Goal: Information Seeking & Learning: Check status

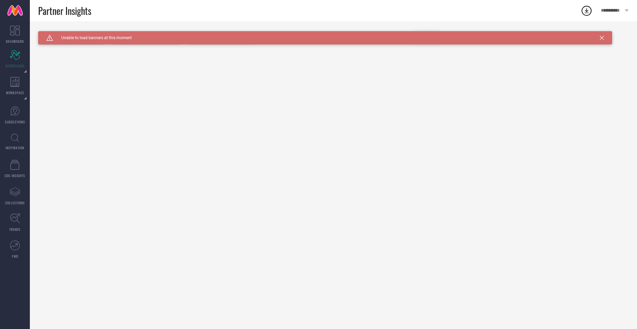
type input "All"
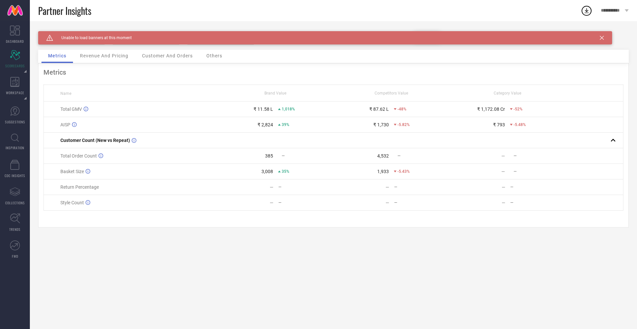
click at [604, 39] on icon at bounding box center [602, 38] width 4 height 4
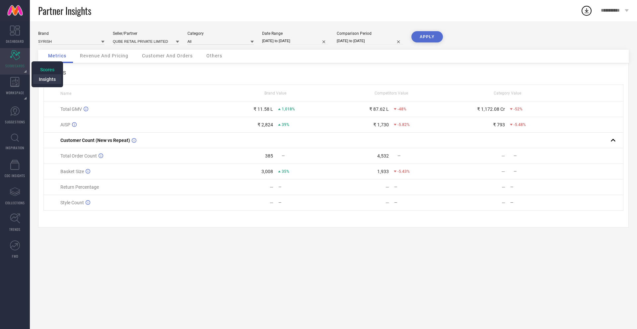
click at [46, 79] on span "Insights" at bounding box center [47, 79] width 17 height 5
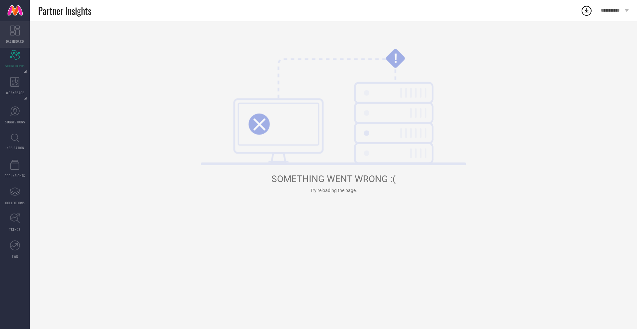
click at [22, 24] on link "DASHBOARD" at bounding box center [15, 34] width 30 height 27
click at [20, 35] on link "DASHBOARD" at bounding box center [15, 34] width 30 height 27
click at [11, 35] on icon at bounding box center [15, 31] width 10 height 10
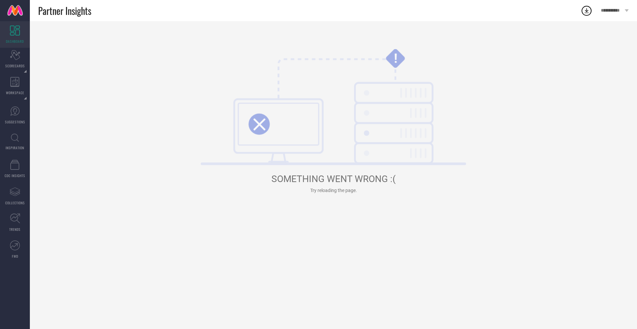
click at [12, 15] on link at bounding box center [15, 10] width 30 height 21
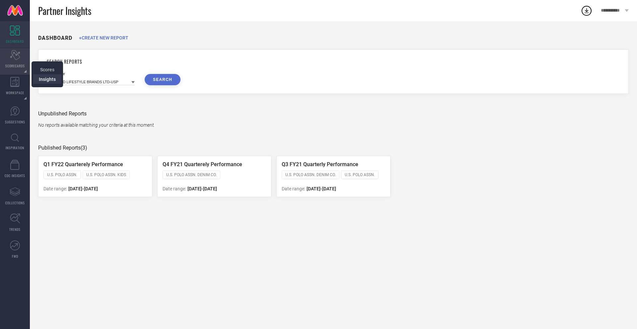
click at [44, 78] on span "Insights" at bounding box center [47, 79] width 17 height 5
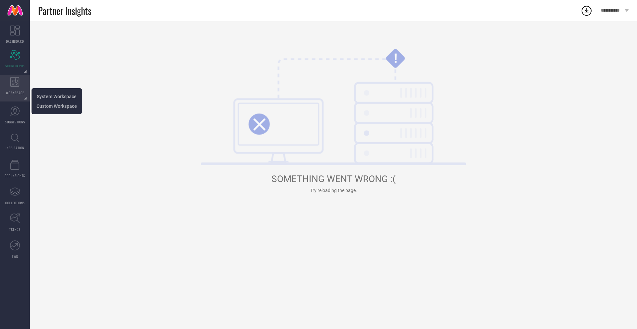
click at [16, 85] on icon at bounding box center [14, 82] width 9 height 10
click at [51, 93] on link "System Workspace" at bounding box center [57, 96] width 40 height 6
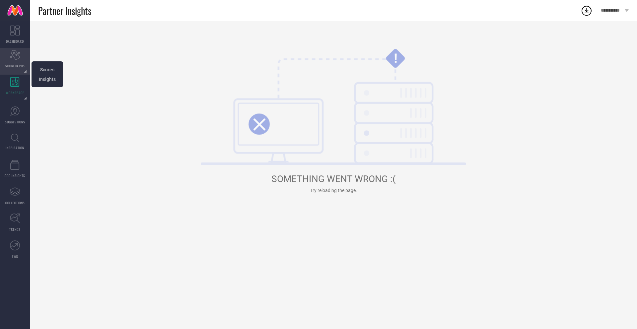
click at [7, 58] on div "Scorecard SCORECARDS" at bounding box center [15, 61] width 30 height 27
click at [52, 70] on span "Scores" at bounding box center [47, 69] width 14 height 5
click at [22, 31] on link "DASHBOARD" at bounding box center [15, 34] width 30 height 27
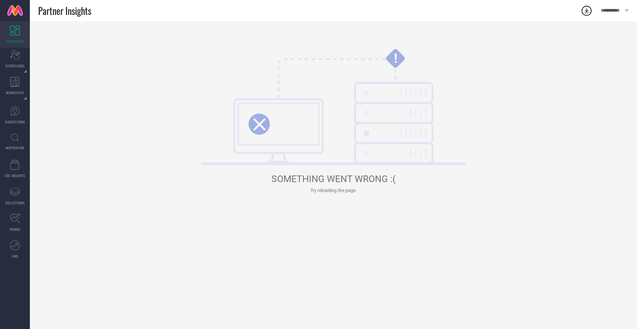
click at [22, 31] on link "DASHBOARD" at bounding box center [15, 34] width 30 height 27
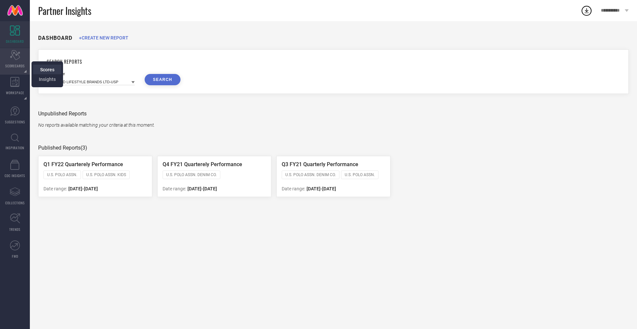
click at [41, 71] on span "Scores" at bounding box center [47, 69] width 14 height 5
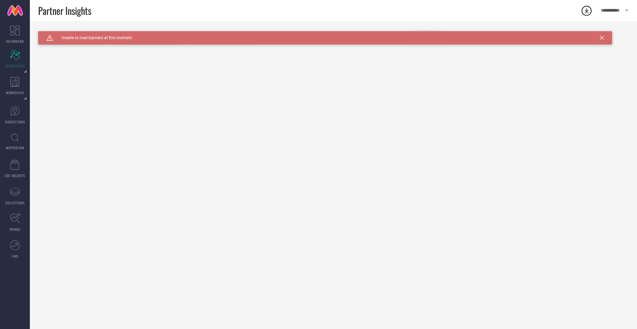
type input "All"
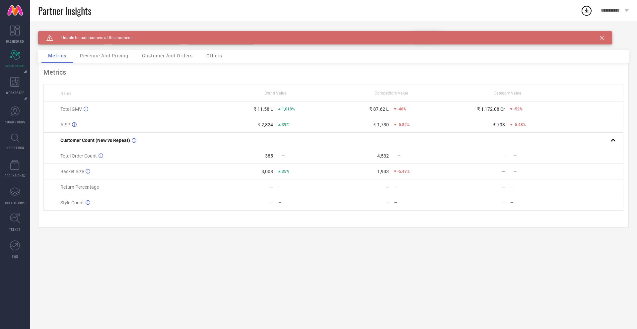
click at [603, 37] on icon at bounding box center [602, 38] width 4 height 4
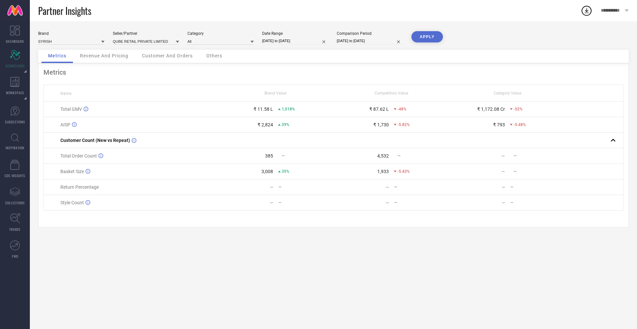
click at [289, 41] on input "[DATE] to [DATE]" at bounding box center [295, 40] width 66 height 7
select select "8"
select select "2025"
select select "9"
select select "2025"
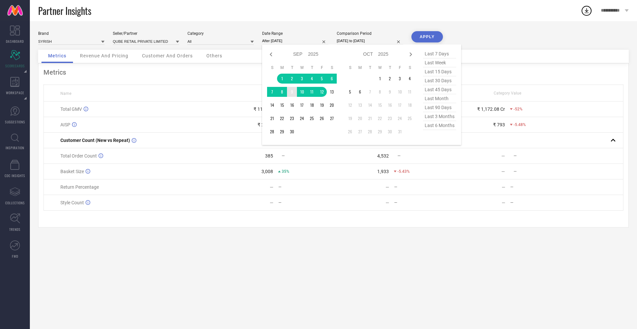
click at [292, 93] on td "9" at bounding box center [292, 92] width 10 height 10
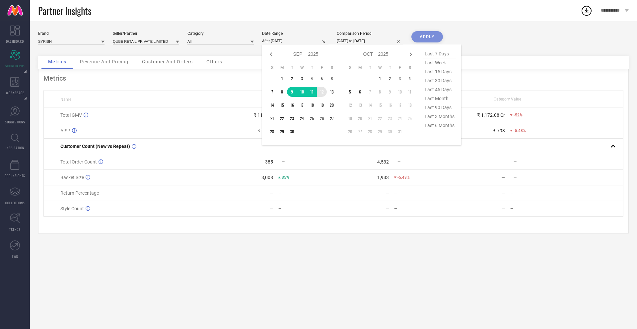
type input "[DATE] to [DATE]"
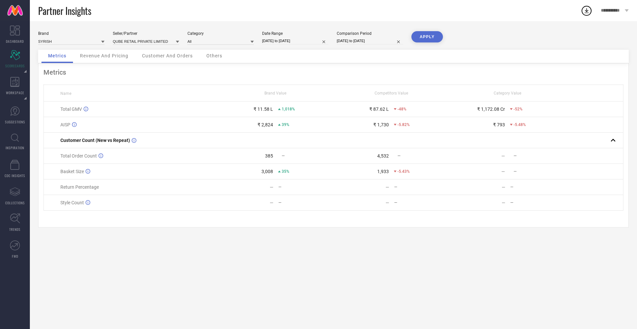
click at [421, 38] on button "APPLY" at bounding box center [427, 36] width 32 height 11
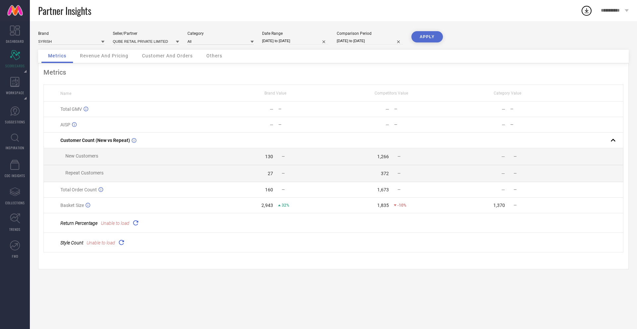
click at [103, 59] on div "Revenue And Pricing" at bounding box center [104, 56] width 62 height 13
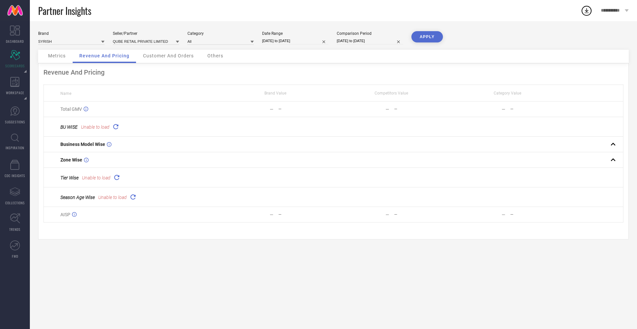
click at [424, 38] on button "APPLY" at bounding box center [427, 36] width 32 height 11
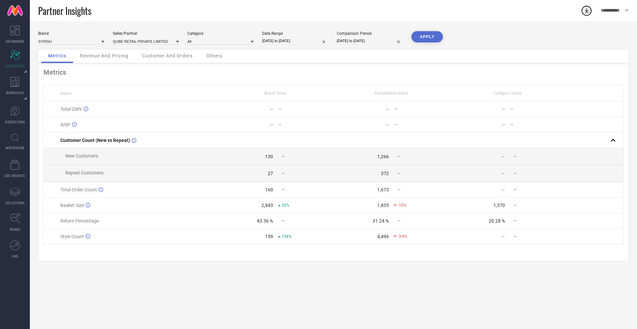
click at [421, 36] on button "APPLY" at bounding box center [427, 36] width 32 height 11
click at [98, 52] on div "Revenue And Pricing" at bounding box center [104, 56] width 62 height 13
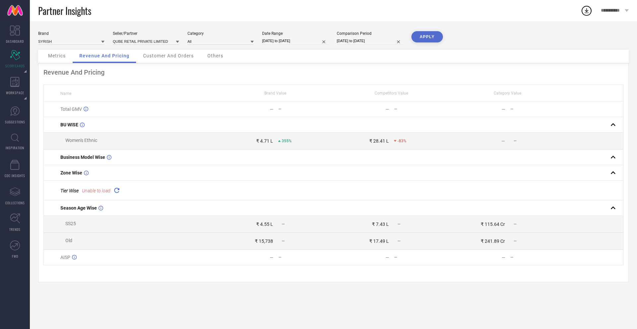
click at [167, 58] on span "Customer And Orders" at bounding box center [168, 55] width 51 height 5
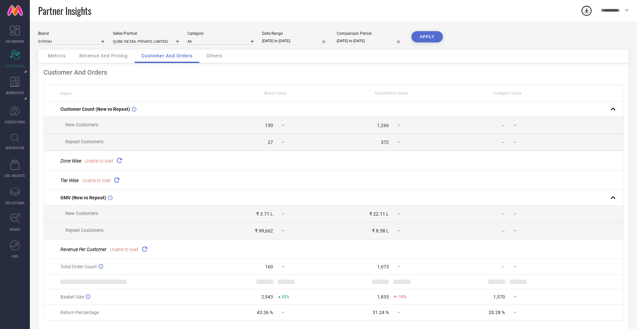
click at [224, 57] on div "Others" at bounding box center [214, 56] width 29 height 13
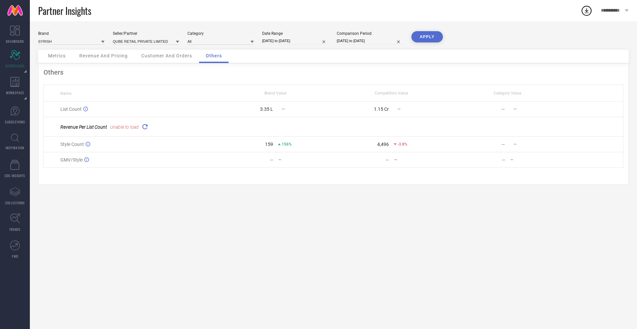
click at [144, 126] on icon at bounding box center [145, 127] width 8 height 8
click at [41, 79] on span "Insights" at bounding box center [47, 79] width 17 height 5
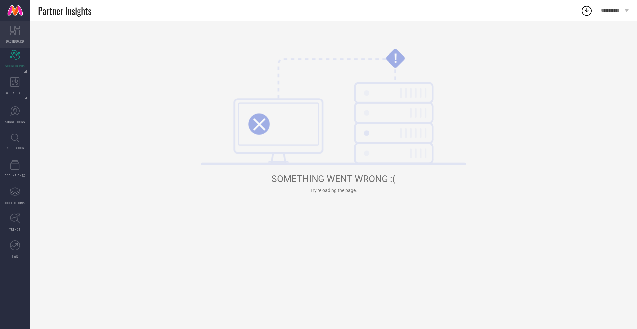
click at [15, 37] on link "DASHBOARD" at bounding box center [15, 34] width 30 height 27
click at [48, 69] on span "Scores" at bounding box center [47, 69] width 14 height 5
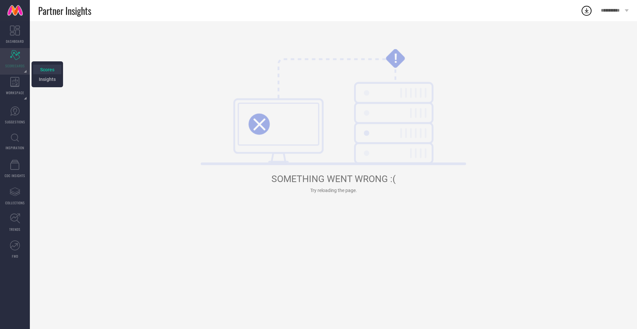
click at [48, 69] on span "Scores" at bounding box center [47, 69] width 14 height 5
click at [4, 30] on link "DASHBOARD" at bounding box center [15, 34] width 30 height 27
click at [12, 14] on link at bounding box center [15, 10] width 30 height 21
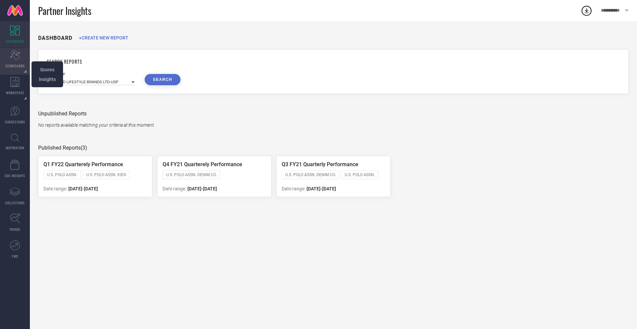
click at [19, 55] on icon "Scorecard" at bounding box center [15, 55] width 10 height 10
click at [48, 68] on span "Scores" at bounding box center [47, 69] width 14 height 5
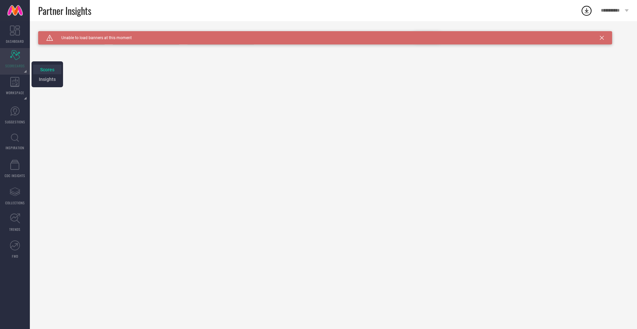
type input "All"
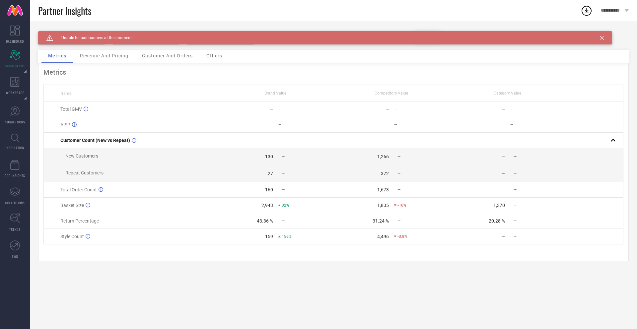
click at [602, 41] on div "Caution Created with Sketch. Unable to load banners at this moment" at bounding box center [325, 37] width 574 height 13
click at [603, 37] on icon at bounding box center [602, 38] width 4 height 4
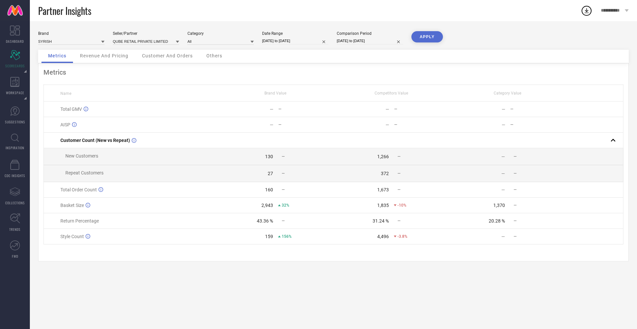
select select "8"
select select "2025"
select select "9"
select select "2025"
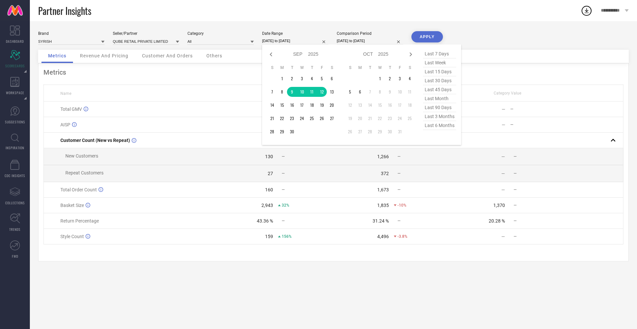
click at [284, 40] on input "09-09-2025 to 12-09-2025" at bounding box center [295, 40] width 66 height 7
click at [270, 54] on icon at bounding box center [271, 54] width 2 height 4
select select "7"
select select "2025"
select select "8"
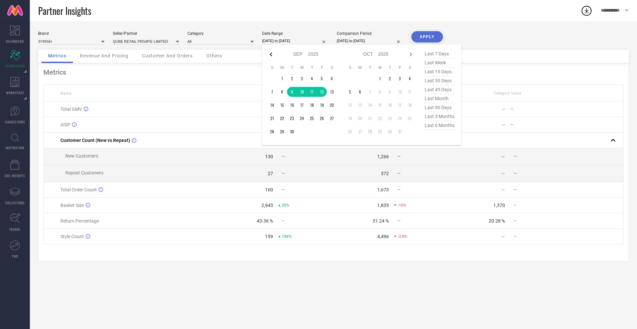
select select "2025"
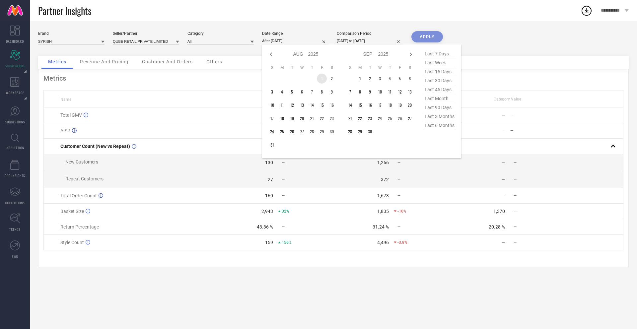
click at [322, 79] on td "1" at bounding box center [322, 79] width 10 height 10
type input "01-08-2025 to 16-08-2025"
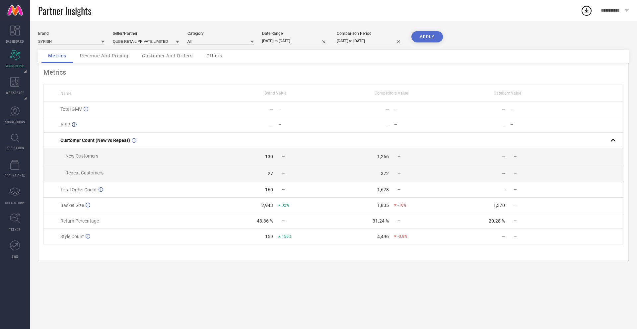
click at [359, 43] on input "[DATE] to [DATE]" at bounding box center [370, 40] width 66 height 7
select select "7"
select select "2024"
select select "8"
select select "2024"
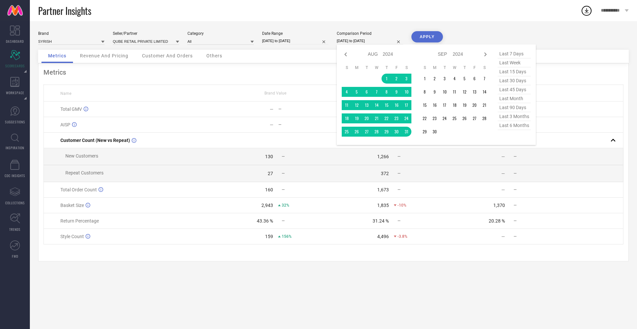
click at [344, 48] on div "Jan Feb Mar Apr May Jun Jul Aug Sep Oct Nov Dec 2014 2015 2016 2017 2018 2019 2…" at bounding box center [436, 94] width 199 height 101
click at [346, 55] on icon at bounding box center [346, 54] width 8 height 8
select select "6"
select select "2024"
select select "7"
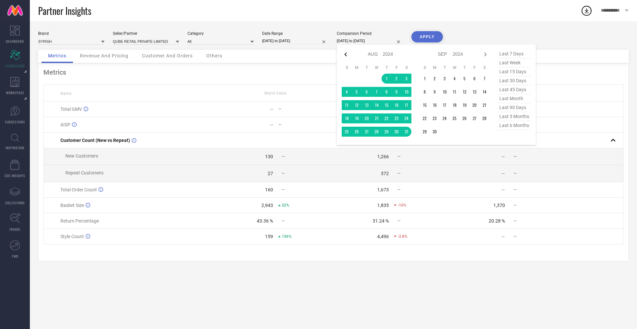
select select "2024"
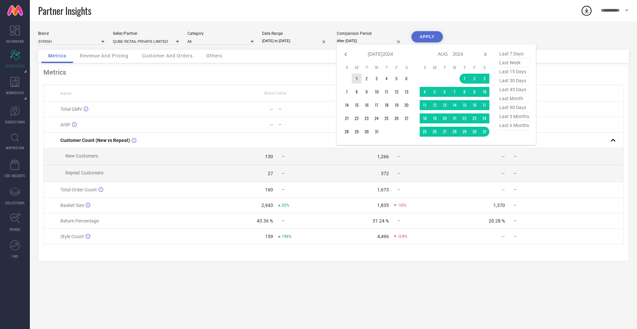
click at [357, 78] on td "1" at bounding box center [357, 79] width 10 height 10
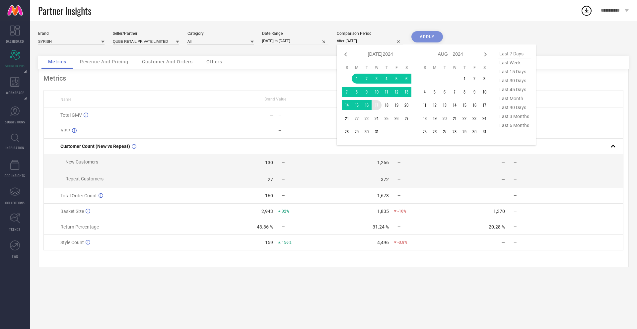
type input "01-07-2024 to 17-07-2024"
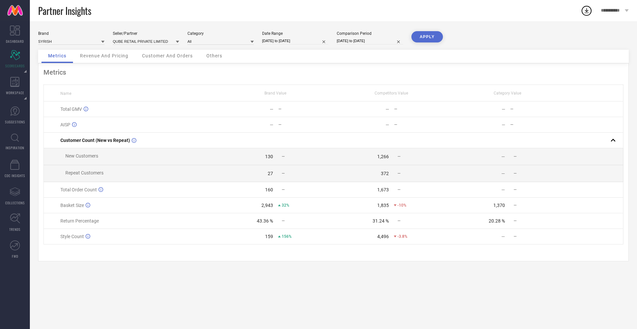
click at [432, 36] on button "APPLY" at bounding box center [427, 36] width 32 height 11
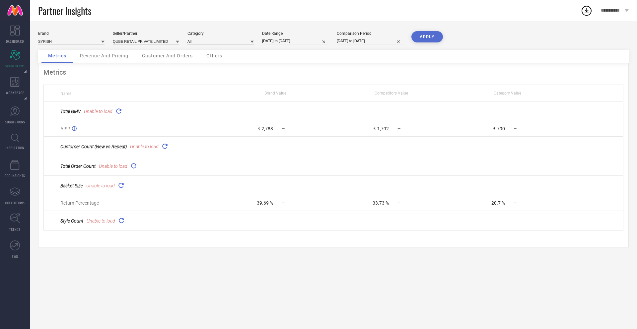
click at [119, 111] on icon at bounding box center [119, 111] width 8 height 8
click at [428, 37] on button "APPLY" at bounding box center [427, 36] width 32 height 11
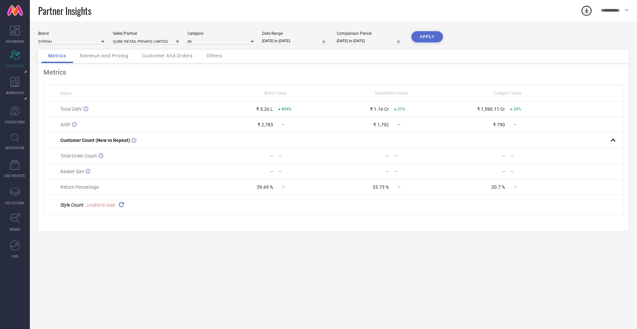
click at [428, 37] on button "APPLY" at bounding box center [427, 36] width 32 height 11
select select "7"
select select "2025"
select select "8"
select select "2025"
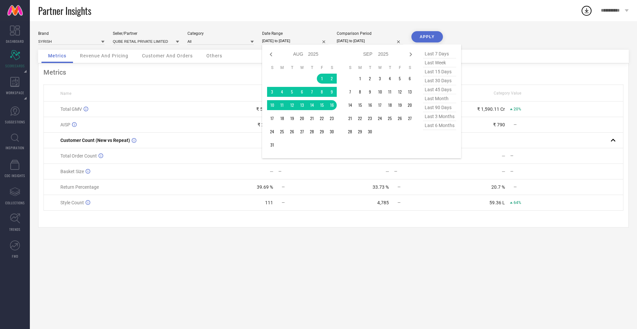
click at [287, 37] on input "01-08-2025 to 16-08-2025" at bounding box center [295, 40] width 66 height 7
click at [323, 79] on td "1" at bounding box center [322, 79] width 10 height 10
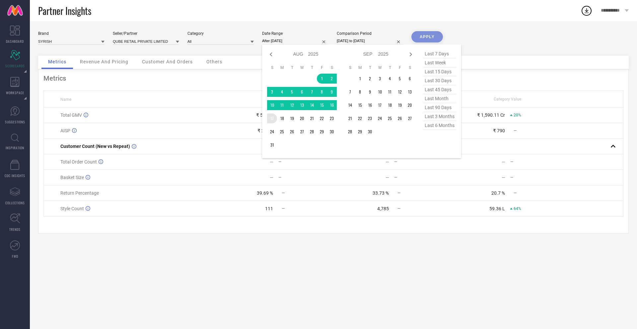
type input "01-08-2025 to 17-08-2025"
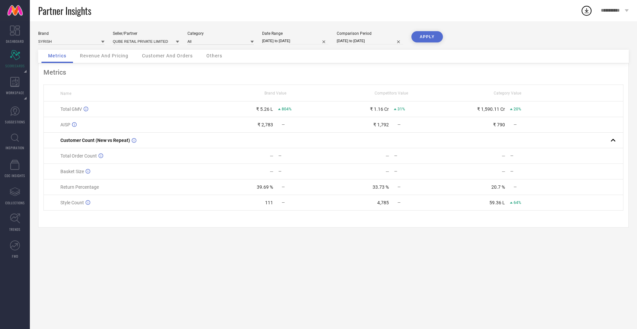
click at [424, 33] on button "APPLY" at bounding box center [427, 36] width 32 height 11
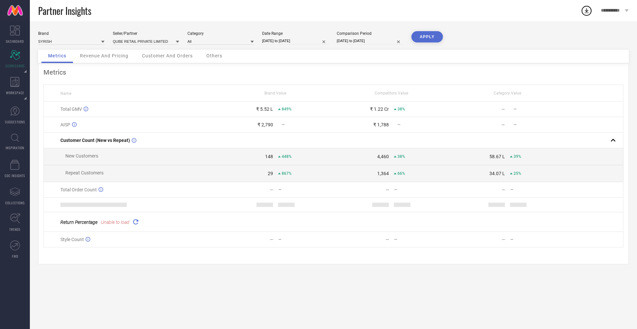
click at [427, 35] on button "APPLY" at bounding box center [427, 36] width 32 height 11
drag, startPoint x: 343, startPoint y: 136, endPoint x: 347, endPoint y: 151, distance: 15.5
click at [347, 151] on tbody "Total GMV ₹ 5.52 L 849% ₹ 1.22 Cr 38% — — AISP ₹ 2,790 — ₹ 1,788 — — — Customer…" at bounding box center [334, 175] width 580 height 147
click at [339, 13] on div "Partner Insights" at bounding box center [309, 10] width 542 height 21
select select "7"
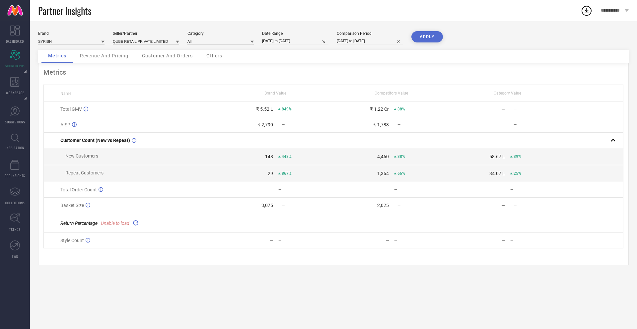
select select "2025"
select select "8"
select select "2025"
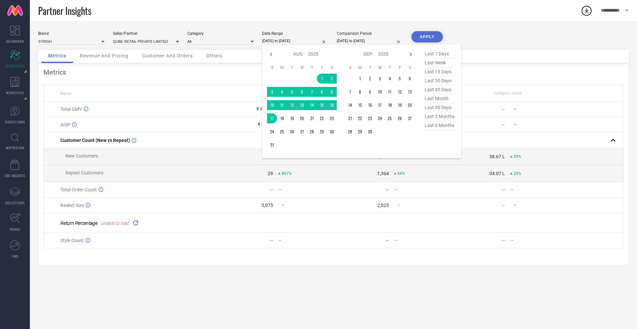
click at [293, 43] on input "01-08-2025 to 17-08-2025" at bounding box center [295, 40] width 66 height 7
click at [323, 76] on td "1" at bounding box center [322, 79] width 10 height 10
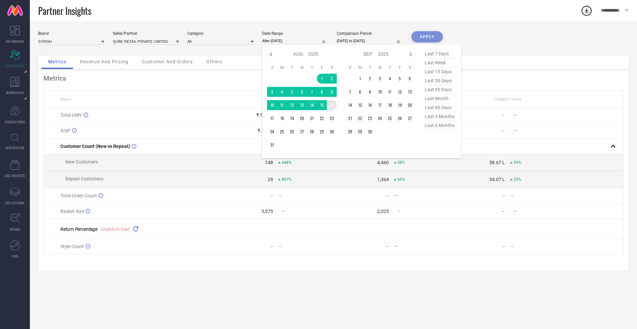
type input "01-08-2025 to 16-08-2025"
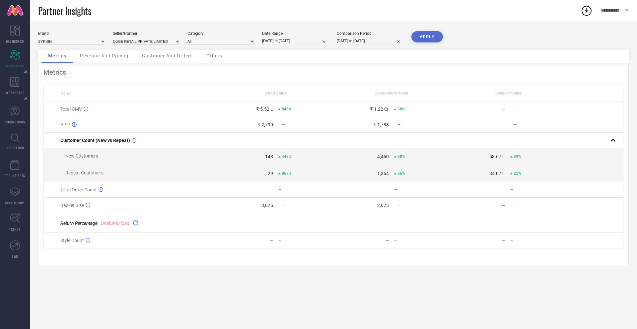
click at [420, 41] on button "APPLY" at bounding box center [427, 36] width 32 height 11
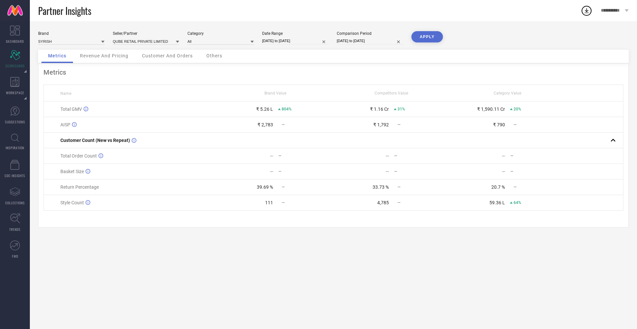
click at [281, 42] on input "01-08-2025 to 16-08-2025" at bounding box center [295, 40] width 66 height 7
select select "7"
select select "2025"
select select "8"
select select "2025"
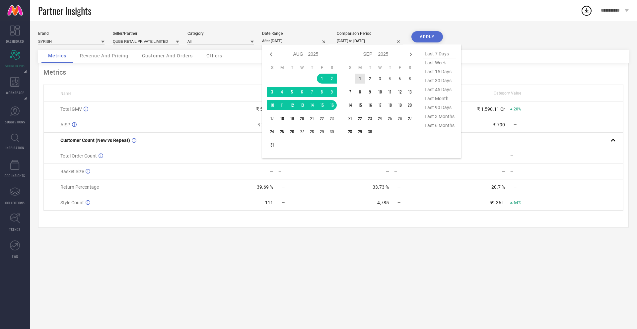
click at [359, 75] on td "1" at bounding box center [360, 79] width 10 height 10
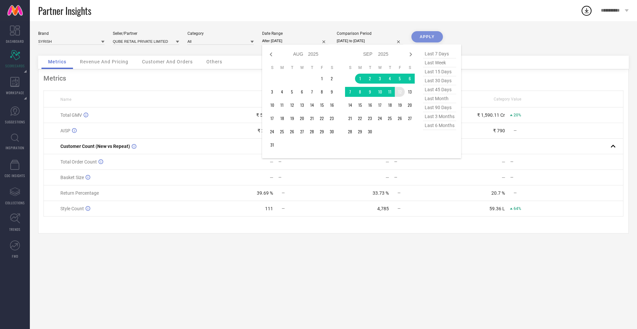
type input "01-09-2025 to 12-09-2025"
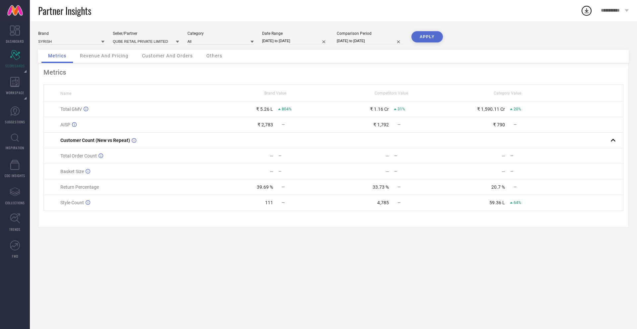
click at [364, 39] on input "01-07-2024 to 17-07-2024" at bounding box center [370, 40] width 66 height 7
select select "6"
select select "2024"
select select "7"
select select "2024"
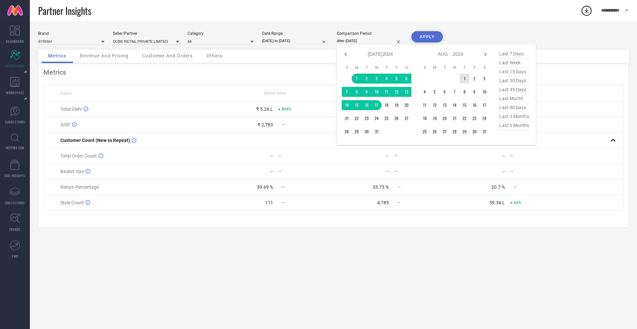
click at [466, 79] on td "1" at bounding box center [465, 79] width 10 height 10
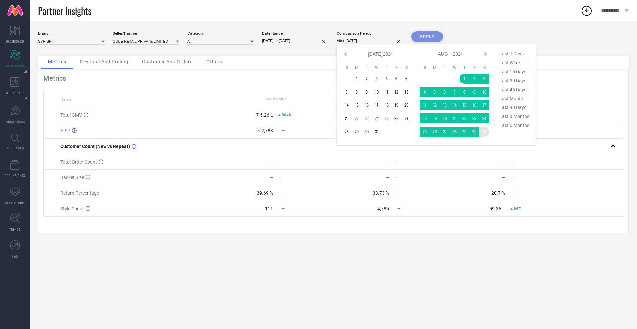
type input "01-08-2024 to 31-08-2024"
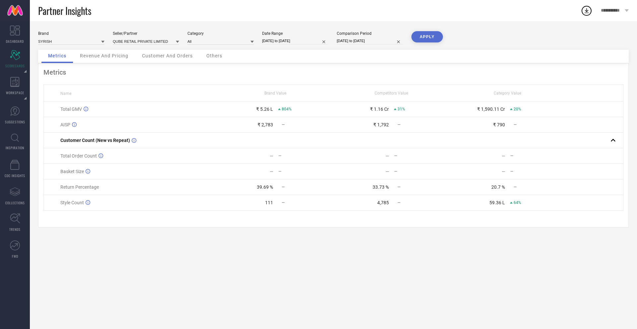
click at [432, 37] on button "APPLY" at bounding box center [427, 36] width 32 height 11
click at [427, 38] on button "APPLY" at bounding box center [427, 36] width 32 height 11
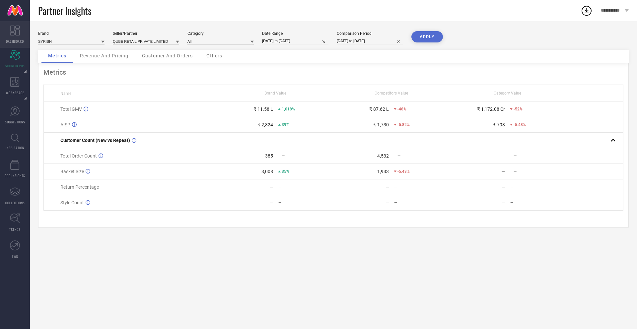
click at [13, 27] on icon at bounding box center [15, 31] width 10 height 10
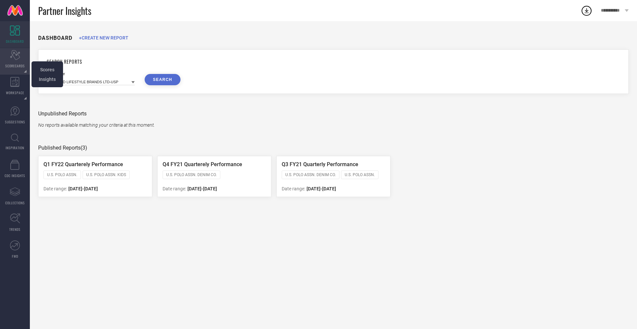
click at [10, 51] on icon "Scorecard" at bounding box center [15, 55] width 10 height 10
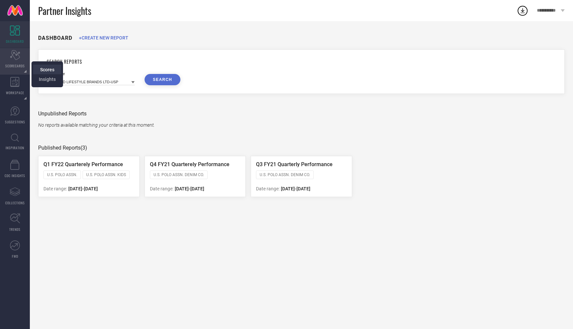
click at [41, 71] on span "Scores" at bounding box center [47, 69] width 14 height 5
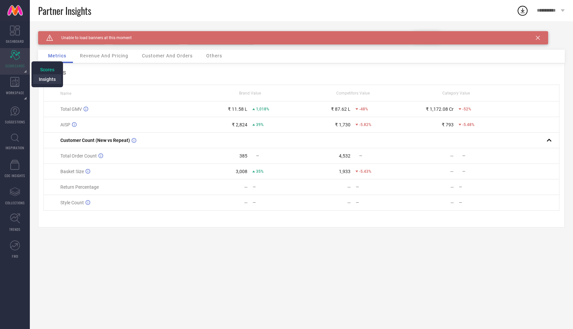
click at [46, 78] on span "Insights" at bounding box center [47, 79] width 17 height 5
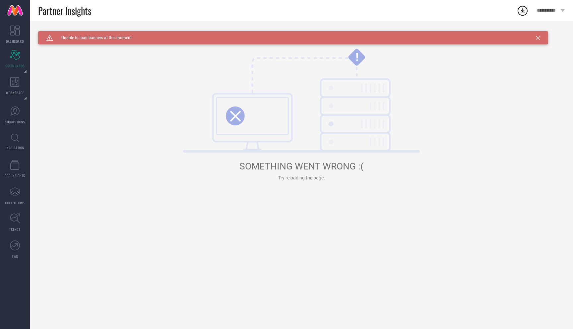
click at [538, 37] on icon at bounding box center [538, 38] width 4 height 4
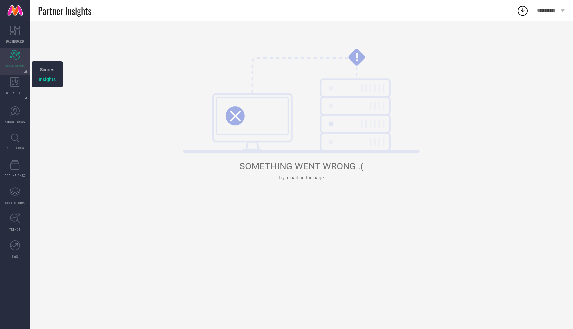
click at [5, 56] on div "Scorecard SCORECARDS" at bounding box center [15, 61] width 30 height 27
click at [41, 67] on span "Scores" at bounding box center [47, 69] width 14 height 5
click at [48, 69] on span "Scores" at bounding box center [47, 69] width 14 height 5
click at [3, 31] on link "DASHBOARD" at bounding box center [15, 34] width 30 height 27
click at [17, 36] on link "DASHBOARD" at bounding box center [15, 34] width 30 height 27
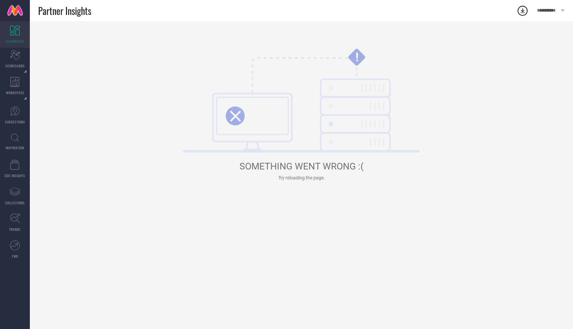
click at [17, 11] on link at bounding box center [15, 10] width 30 height 21
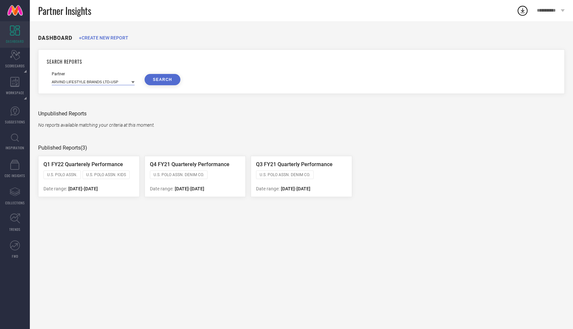
click at [82, 84] on input at bounding box center [93, 81] width 83 height 7
type input "e"
type input "L"
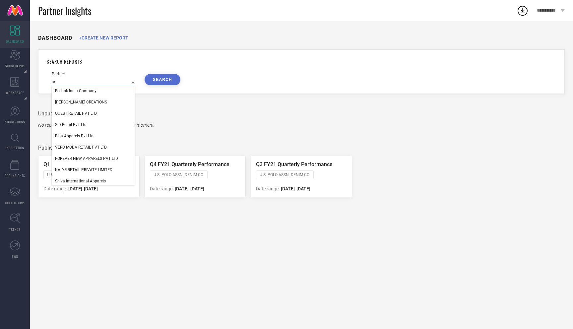
type input "r"
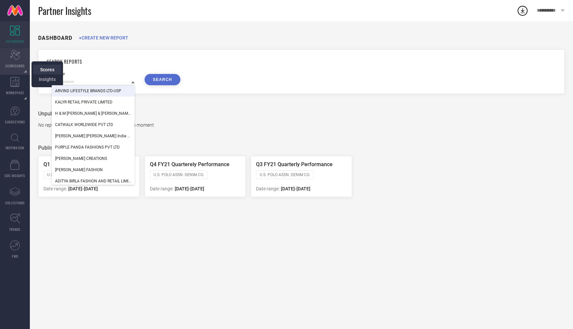
click at [42, 70] on span "Scores" at bounding box center [47, 69] width 14 height 5
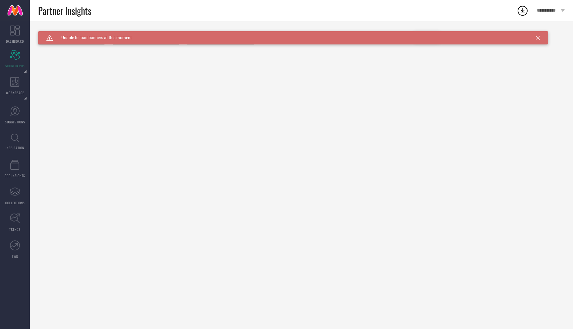
type input "All"
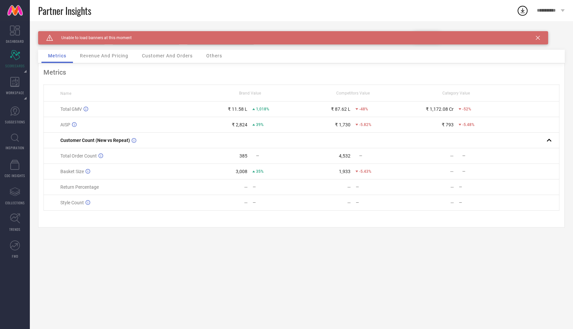
click at [539, 38] on icon at bounding box center [538, 38] width 4 height 4
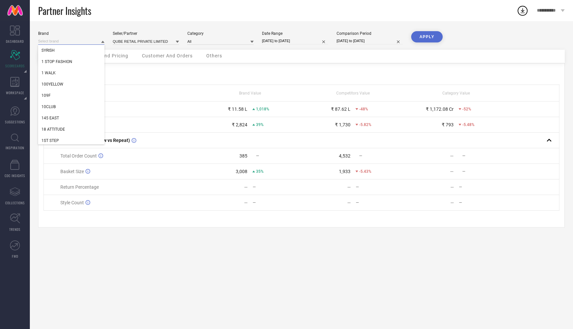
click at [72, 41] on input at bounding box center [71, 41] width 66 height 7
type input "eter"
click at [59, 62] on span "ETERNAL LOVE" at bounding box center [55, 61] width 28 height 5
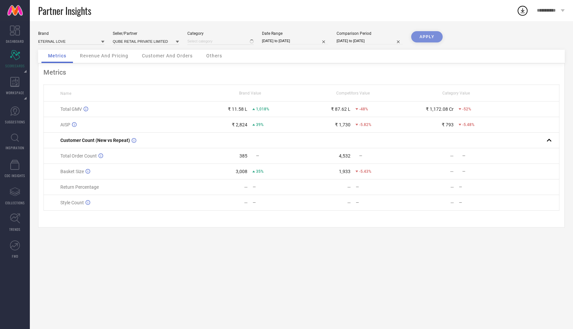
type input "All"
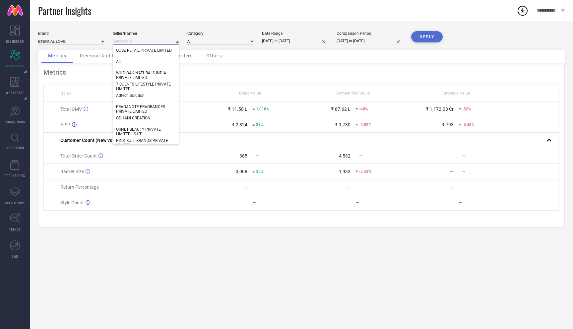
click at [159, 42] on input at bounding box center [146, 41] width 66 height 7
click at [103, 30] on div "Brand ETERNAL LOVE Seller/Partner QUBE RETAIL PRIVATE LIMITED All WILD OAK NATU…" at bounding box center [301, 175] width 543 height 308
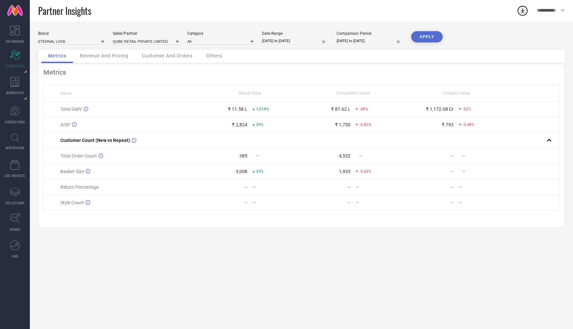
click at [164, 48] on div "Brand ETERNAL LOVE Seller/Partner QUBE RETAIL PRIVATE LIMITED Category All Date…" at bounding box center [301, 40] width 527 height 19
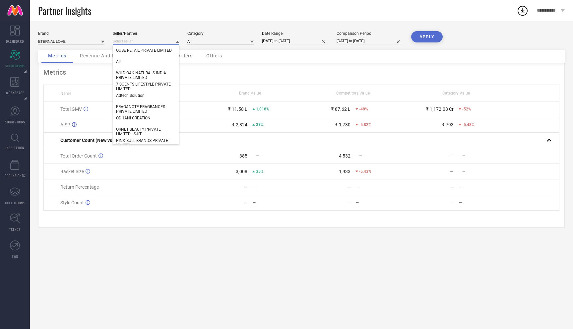
click at [161, 42] on input at bounding box center [146, 41] width 66 height 7
click at [151, 62] on div "All" at bounding box center [146, 61] width 66 height 11
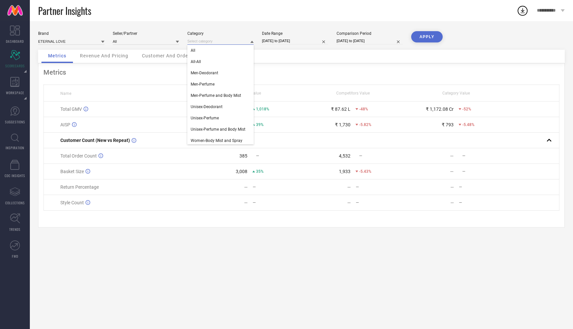
click at [207, 41] on input at bounding box center [220, 41] width 66 height 7
click at [219, 26] on div "Brand ETERNAL LOVE Seller/Partner All Category All All-All Men-Deodorant Men-Pe…" at bounding box center [301, 175] width 543 height 308
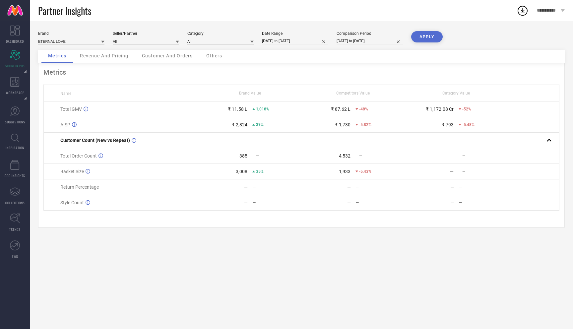
click at [427, 37] on button "APPLY" at bounding box center [427, 36] width 32 height 11
click at [281, 40] on input "01-09-2025 to 12-09-2025" at bounding box center [295, 40] width 66 height 7
select select "8"
select select "2025"
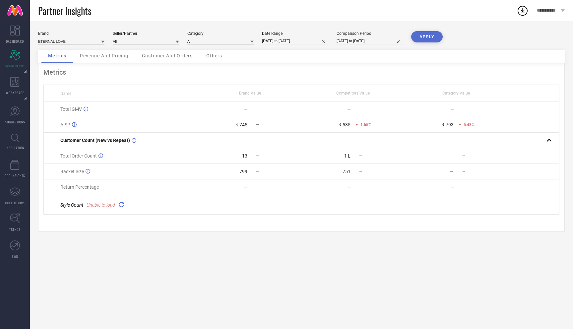
select select "9"
select select "2025"
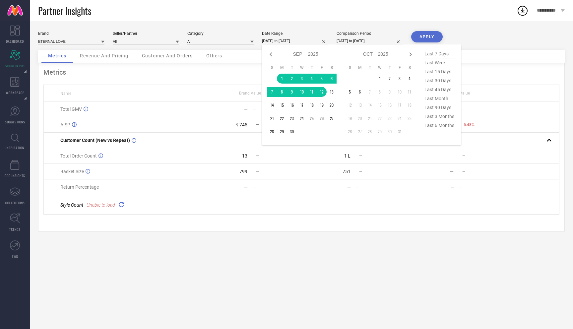
click at [437, 126] on span "last 6 months" at bounding box center [439, 125] width 33 height 9
type input "01-04-2025 to 30-09-2025"
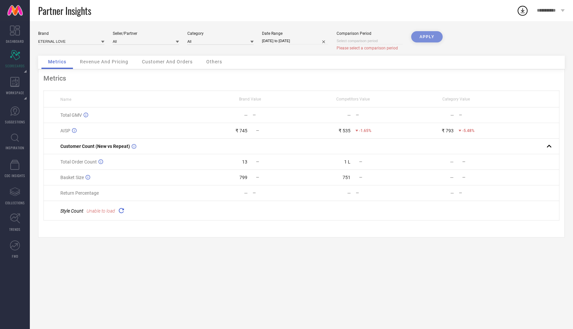
click at [431, 36] on div "APPLY" at bounding box center [427, 43] width 32 height 25
click at [349, 43] on input at bounding box center [370, 40] width 66 height 7
select select "9"
select select "2025"
select select "10"
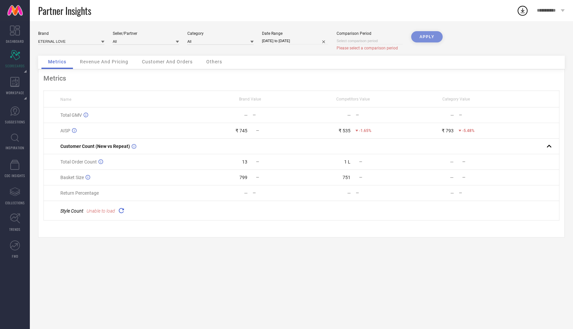
select select "2025"
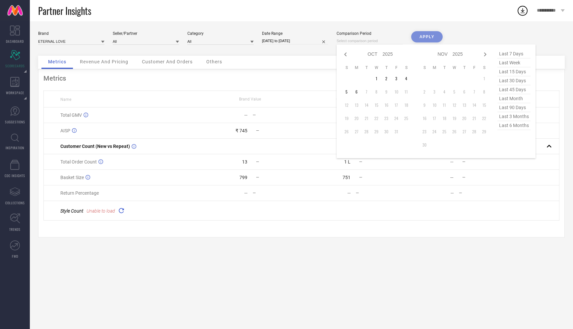
click at [510, 128] on span "last 6 months" at bounding box center [514, 125] width 33 height 9
type input "01-04-2025 to 30-09-2025"
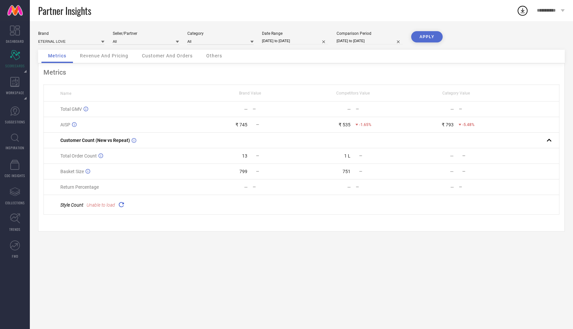
click at [423, 36] on button "APPLY" at bounding box center [427, 36] width 32 height 11
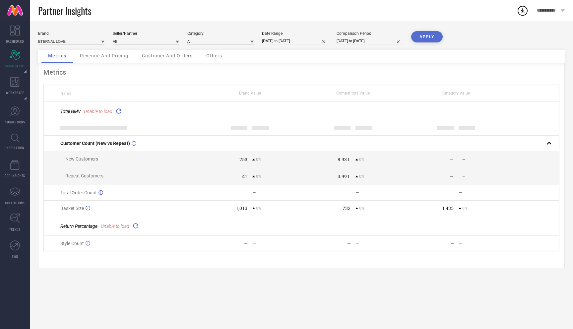
click at [423, 36] on button "APPLY" at bounding box center [427, 36] width 32 height 11
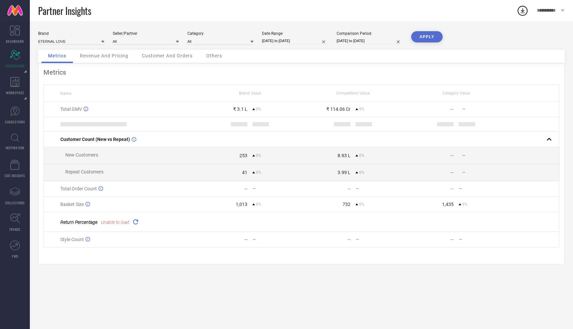
click at [423, 36] on button "APPLY" at bounding box center [427, 36] width 32 height 11
click at [110, 59] on div "Revenue And Pricing" at bounding box center [104, 56] width 62 height 13
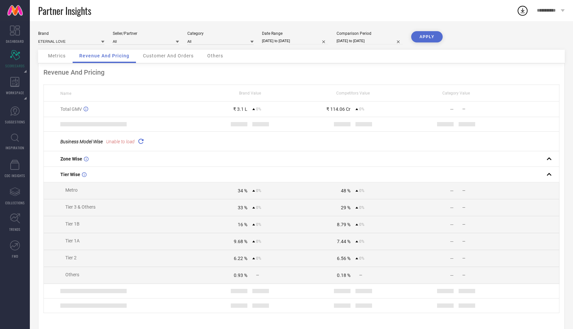
click at [125, 141] on span "Unable to load" at bounding box center [120, 141] width 29 height 5
click at [141, 142] on icon at bounding box center [141, 141] width 8 height 8
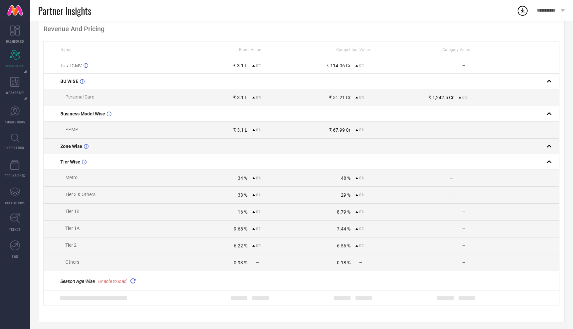
scroll to position [49, 0]
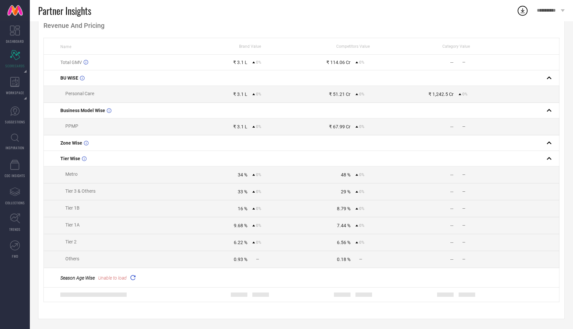
click at [135, 278] on icon at bounding box center [133, 278] width 8 height 8
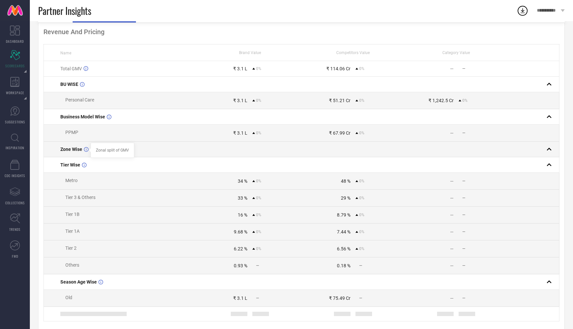
scroll to position [0, 0]
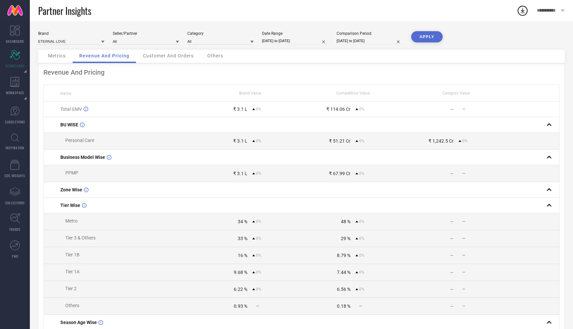
click at [167, 56] on span "Customer And Orders" at bounding box center [168, 55] width 51 height 5
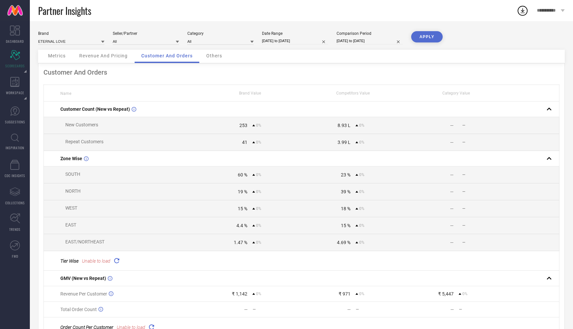
click at [217, 54] on span "Others" at bounding box center [214, 55] width 16 height 5
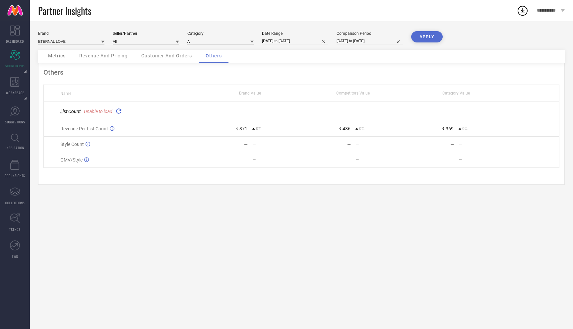
click at [51, 59] on div "Metrics" at bounding box center [56, 56] width 31 height 13
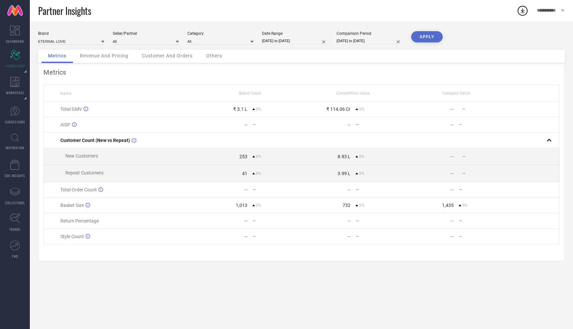
click at [60, 47] on div "Brand ETERNAL LOVE Seller/Partner All Category All Date Range 01-04-2025 to 30-…" at bounding box center [301, 40] width 527 height 19
click at [68, 42] on input at bounding box center [71, 41] width 66 height 7
type input "GEM"
click at [64, 59] on span "GEMBLUE BIOCARE" at bounding box center [58, 61] width 35 height 5
type input "All"
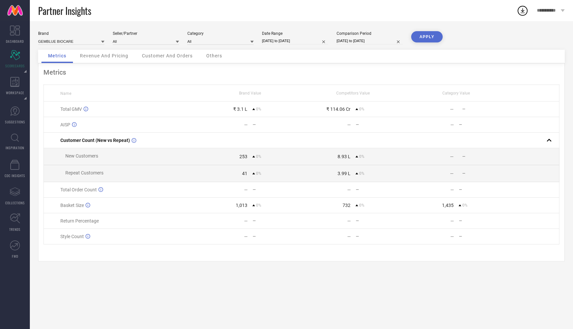
click at [423, 35] on button "APPLY" at bounding box center [427, 36] width 32 height 11
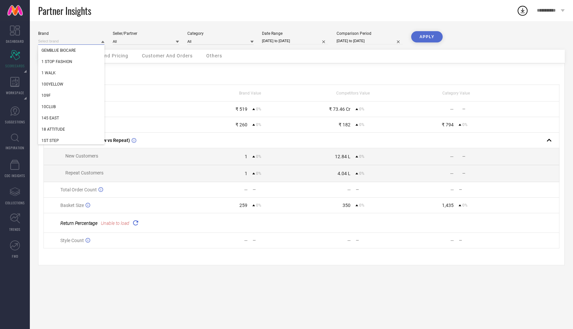
click at [72, 42] on input at bounding box center [71, 41] width 66 height 7
type input "LAT"
click at [63, 50] on div "LATTAFA" at bounding box center [71, 50] width 66 height 11
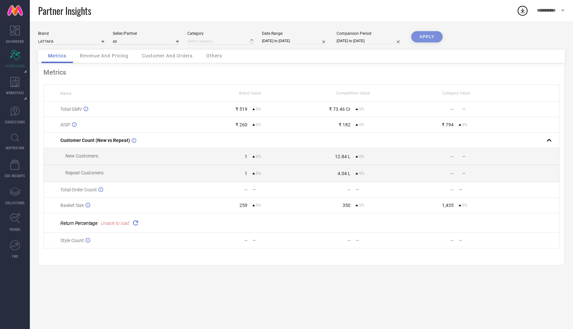
type input "All"
click at [423, 38] on button "APPLY" at bounding box center [427, 36] width 32 height 11
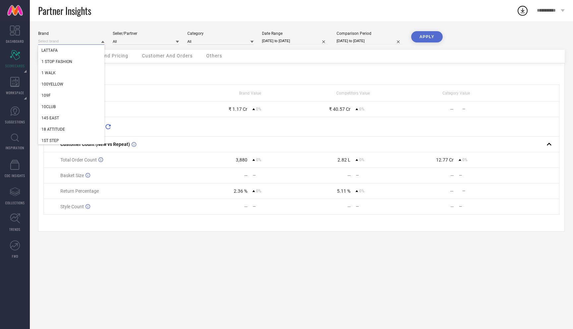
click at [88, 42] on input at bounding box center [71, 41] width 66 height 7
type input "LOMA"
click at [73, 51] on div "LOMANI" at bounding box center [71, 50] width 66 height 11
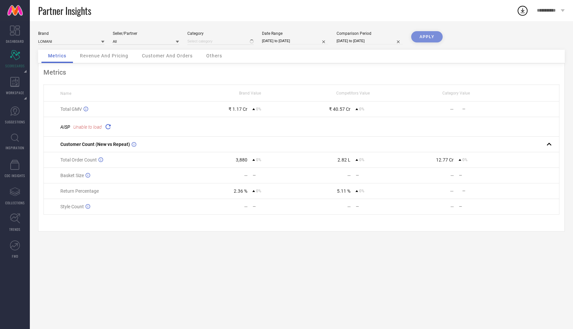
type input "All"
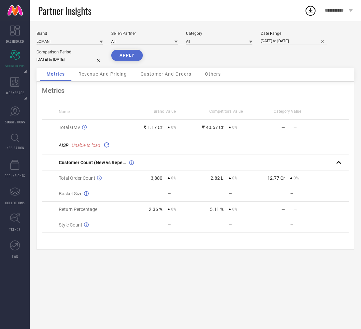
click at [129, 54] on button "APPLY" at bounding box center [127, 55] width 32 height 11
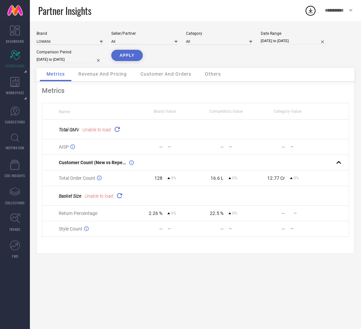
click at [118, 132] on icon at bounding box center [117, 129] width 8 height 8
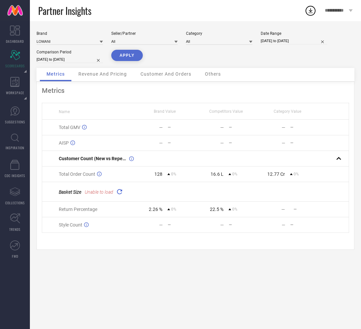
click at [110, 192] on span "Unable to load" at bounding box center [99, 191] width 29 height 5
click at [121, 193] on icon at bounding box center [119, 192] width 8 height 8
click at [111, 76] on span "Revenue And Pricing" at bounding box center [102, 73] width 48 height 5
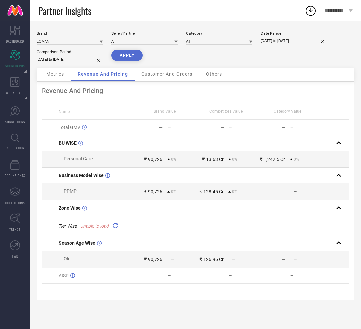
click at [114, 225] on icon at bounding box center [115, 226] width 8 height 8
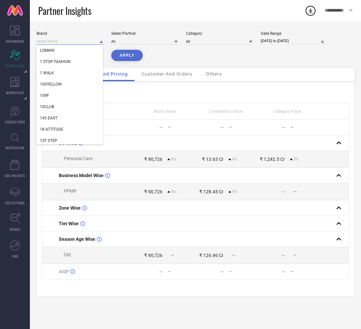
click at [70, 42] on input at bounding box center [69, 41] width 66 height 7
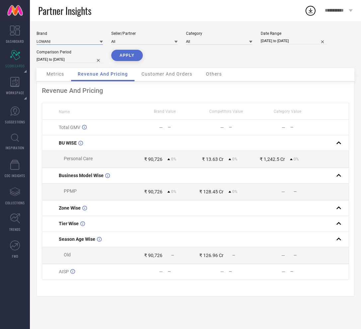
click at [70, 42] on input at bounding box center [69, 41] width 66 height 7
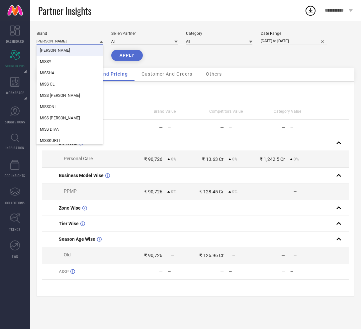
type input "MISS ROSE"
click at [70, 54] on div "MISS ROSE" at bounding box center [69, 50] width 66 height 11
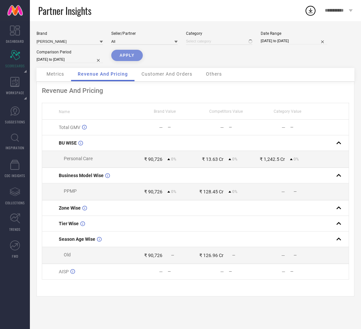
type input "All"
click at [130, 56] on button "APPLY" at bounding box center [127, 55] width 32 height 11
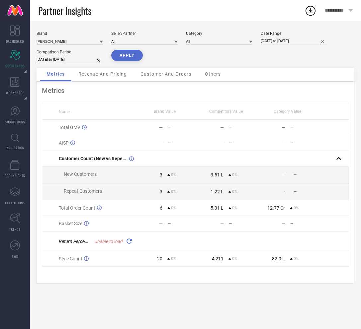
click at [130, 54] on button "APPLY" at bounding box center [127, 55] width 32 height 11
click at [125, 57] on button "APPLY" at bounding box center [127, 55] width 32 height 11
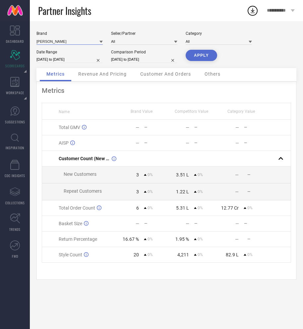
click at [54, 42] on input at bounding box center [69, 41] width 66 height 7
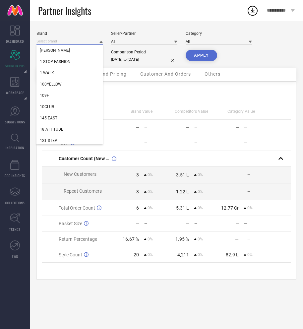
click at [54, 42] on input at bounding box center [69, 41] width 66 height 7
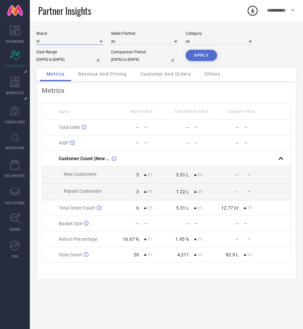
type input "a"
click at [61, 33] on div "Brand" at bounding box center [69, 33] width 66 height 5
click at [103, 41] on icon at bounding box center [101, 41] width 3 height 3
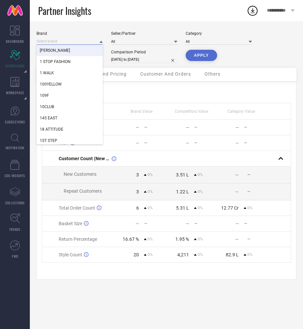
click at [67, 39] on input at bounding box center [69, 41] width 66 height 7
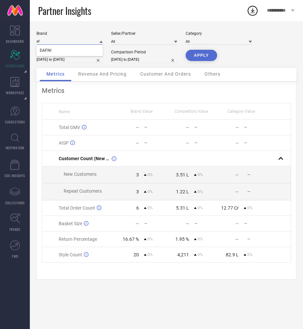
type input "a"
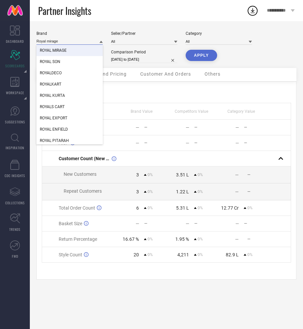
type input "Royal mirage"
click at [63, 49] on span "ROYAL MIRAGE" at bounding box center [53, 50] width 27 height 5
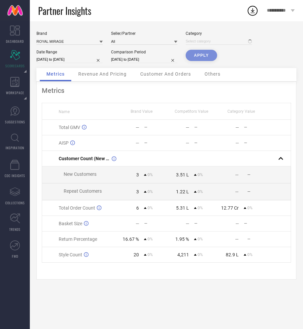
type input "All"
click at [203, 57] on button "APPLY" at bounding box center [202, 55] width 32 height 11
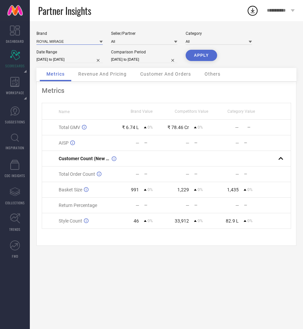
click at [66, 41] on input at bounding box center [69, 41] width 66 height 7
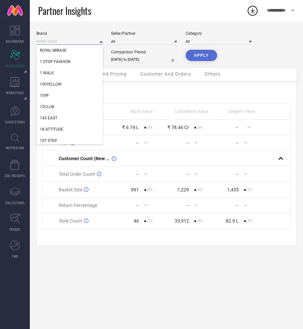
click at [66, 41] on input at bounding box center [69, 41] width 66 height 7
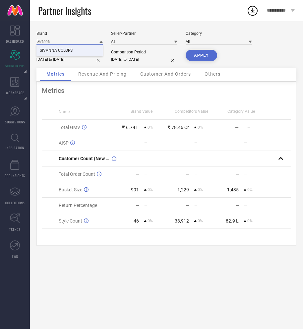
type input "Sivanna"
click at [63, 50] on span "SIVANNA COLORS" at bounding box center [56, 50] width 33 height 5
type input "All"
click at [205, 58] on button "APPLY" at bounding box center [202, 55] width 32 height 11
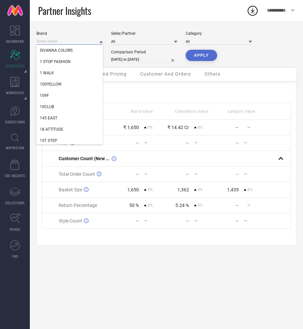
click at [71, 41] on input at bounding box center [69, 41] width 66 height 7
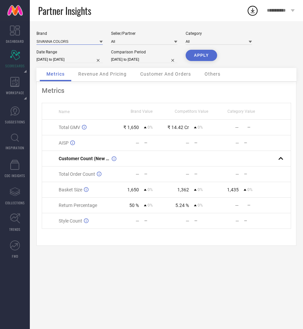
click at [71, 41] on input at bounding box center [69, 41] width 66 height 7
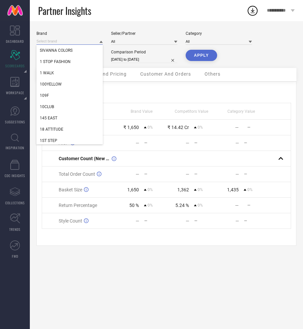
click at [71, 41] on input at bounding box center [69, 41] width 66 height 7
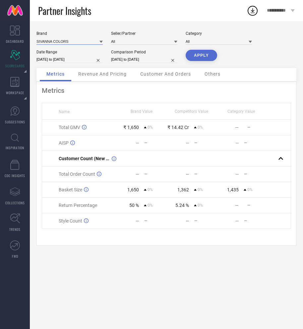
click at [71, 41] on input at bounding box center [69, 41] width 66 height 7
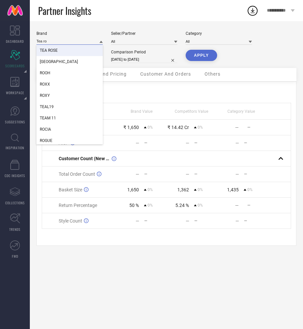
type input "Tea ro"
click at [73, 49] on div "TEA ROSE" at bounding box center [69, 50] width 66 height 11
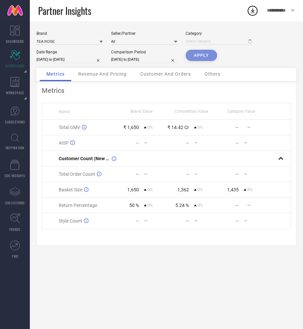
type input "All"
click at [205, 55] on button "APPLY" at bounding box center [202, 55] width 32 height 11
click at [89, 61] on input "01-04-2025 to 30-09-2025" at bounding box center [69, 59] width 66 height 7
select select "3"
select select "2025"
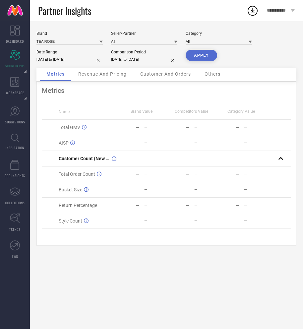
select select "4"
select select "2025"
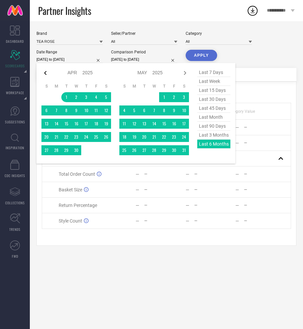
click at [46, 72] on icon at bounding box center [45, 73] width 8 height 8
select select "2"
select select "2025"
select select "3"
select select "2025"
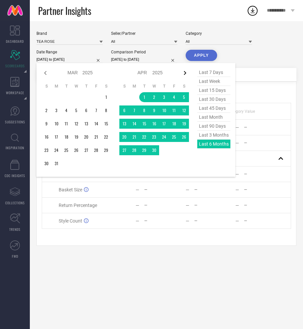
click at [183, 72] on icon at bounding box center [185, 73] width 8 height 8
select select "3"
select select "2025"
select select "4"
select select "2025"
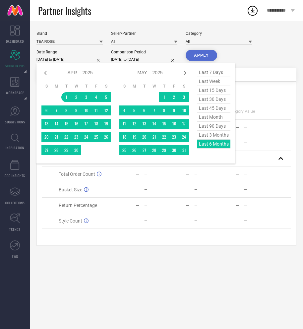
click at [183, 72] on icon at bounding box center [185, 73] width 8 height 8
select select "4"
select select "2025"
select select "5"
select select "2025"
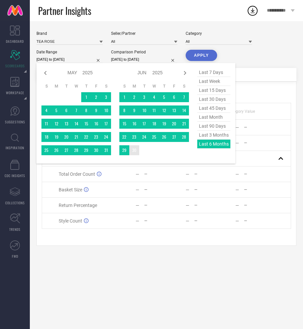
type input "After 30-06-2025"
click at [133, 151] on td "30" at bounding box center [134, 150] width 10 height 10
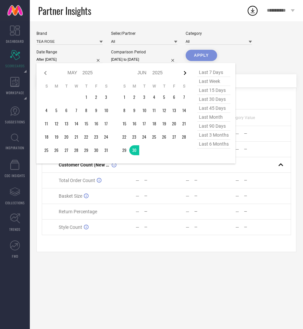
click at [187, 74] on icon at bounding box center [185, 73] width 8 height 8
select select "5"
select select "2025"
select select "6"
select select "2025"
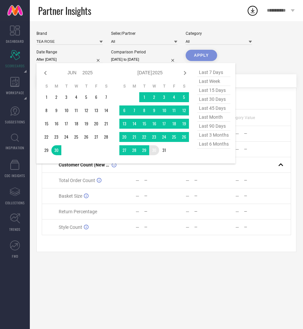
type input "30-06-2025 to 30-07-2025"
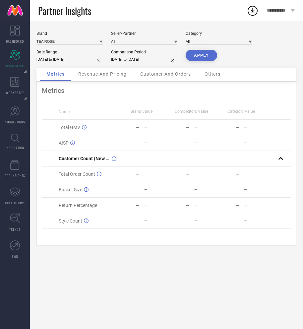
click at [141, 61] on input "01-04-2025 to 30-09-2025" at bounding box center [144, 59] width 66 height 7
select select "3"
select select "2025"
select select "4"
select select "2025"
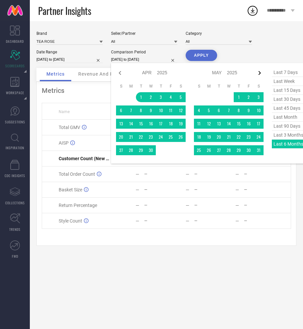
click at [259, 72] on icon at bounding box center [260, 73] width 2 height 4
select select "4"
select select "2025"
select select "5"
select select "2025"
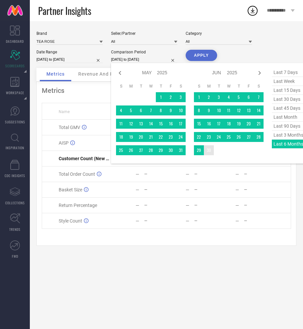
type input "After 30-06-2025"
click at [211, 151] on td "30" at bounding box center [209, 150] width 10 height 10
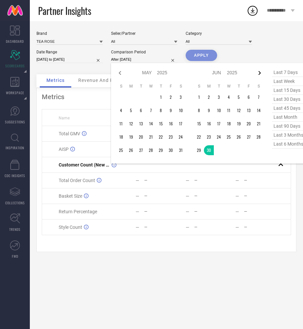
click at [261, 74] on icon at bounding box center [260, 73] width 8 height 8
select select "5"
select select "2025"
select select "6"
select select "2025"
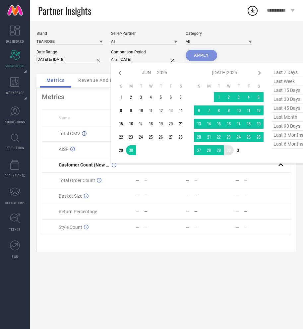
type input "30-06-2025 to 30-07-2025"
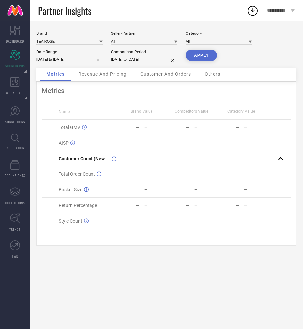
click at [202, 57] on button "APPLY" at bounding box center [202, 55] width 32 height 11
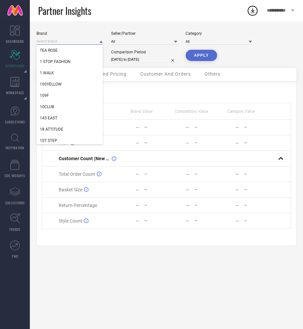
click at [69, 42] on input at bounding box center [69, 41] width 66 height 7
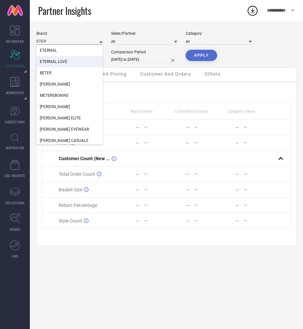
type input "ETER"
click at [65, 57] on div "ETERNAL LOVE" at bounding box center [69, 61] width 66 height 11
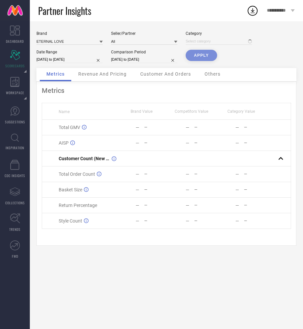
type input "All"
click at [206, 57] on button "APPLY" at bounding box center [202, 55] width 32 height 11
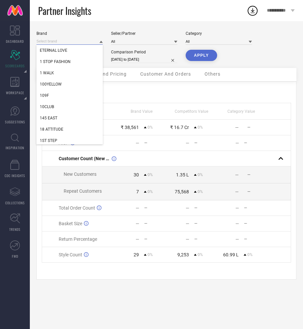
click at [69, 39] on input at bounding box center [69, 41] width 66 height 7
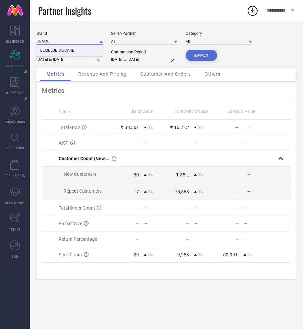
type input "GEMBL"
click at [73, 48] on div "GEMBLUE BIOCARE" at bounding box center [69, 50] width 66 height 11
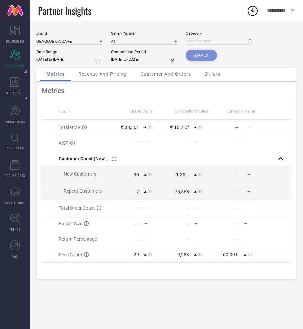
type input "All"
click at [204, 58] on button "APPLY" at bounding box center [202, 55] width 32 height 11
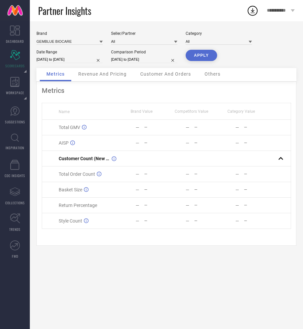
click at [204, 58] on button "APPLY" at bounding box center [202, 55] width 32 height 11
click at [208, 58] on button "APPLY" at bounding box center [202, 55] width 32 height 11
click at [67, 41] on input at bounding box center [69, 41] width 66 height 7
type input "ETerna"
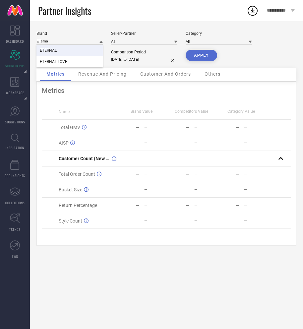
click at [68, 60] on div "ETERNAL LOVE" at bounding box center [69, 61] width 66 height 11
type input "All"
click at [196, 58] on button "APPLY" at bounding box center [202, 55] width 32 height 11
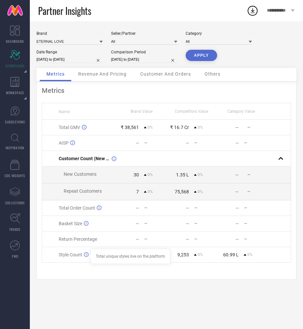
click at [98, 273] on div "Metrics Name Brand Value Competitors Value Category Value Total GMV ₹ 38,561 0%…" at bounding box center [166, 181] width 260 height 198
click at [96, 76] on span "Revenue And Pricing" at bounding box center [102, 73] width 48 height 5
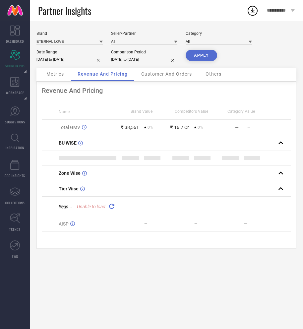
click at [51, 75] on span "Metrics" at bounding box center [55, 73] width 18 height 5
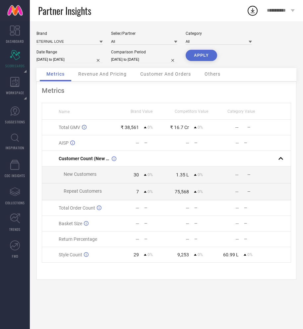
click at [80, 76] on span "Revenue And Pricing" at bounding box center [102, 73] width 48 height 5
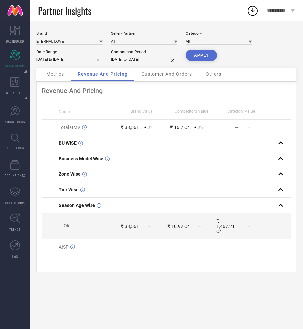
click at [55, 74] on span "Metrics" at bounding box center [55, 73] width 18 height 5
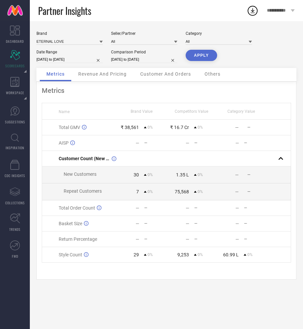
click at [58, 76] on span "Metrics" at bounding box center [55, 73] width 18 height 5
click at [111, 76] on span "Revenue And Pricing" at bounding box center [102, 73] width 48 height 5
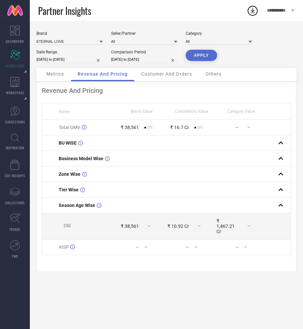
click at [60, 75] on span "Metrics" at bounding box center [55, 73] width 18 height 5
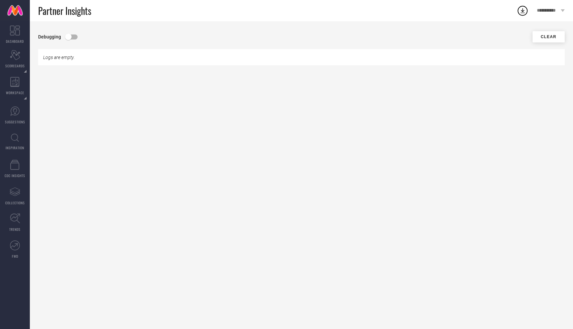
click at [72, 39] on span at bounding box center [72, 37] width 12 height 5
click at [0, 0] on input "checkbox" at bounding box center [0, 0] width 0 height 0
click at [72, 55] on span "Logs are empty." at bounding box center [59, 57] width 32 height 5
click at [65, 56] on span "Logs are empty." at bounding box center [59, 57] width 32 height 5
click at [69, 54] on div "Logs are empty." at bounding box center [301, 57] width 527 height 16
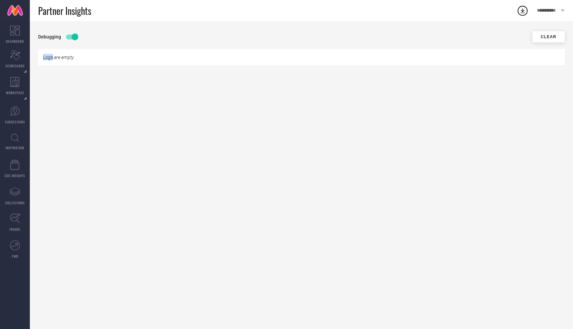
click at [69, 54] on div "Logs are empty." at bounding box center [301, 57] width 527 height 16
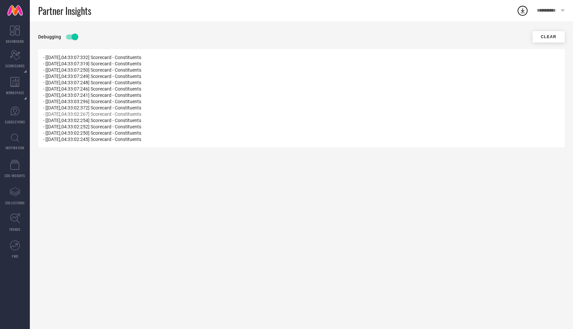
click at [74, 113] on span "- [[DATE],04:33:02:267] Scorecard - Constituents" at bounding box center [92, 113] width 98 height 5
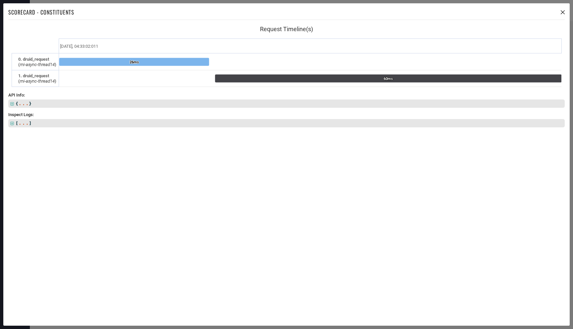
click at [566, 11] on div "Scorecard - Constituents Created with Highcharts 9.3.3 Request Timeline(s) 26ms…" at bounding box center [286, 164] width 567 height 323
click at [564, 11] on icon at bounding box center [563, 12] width 4 height 4
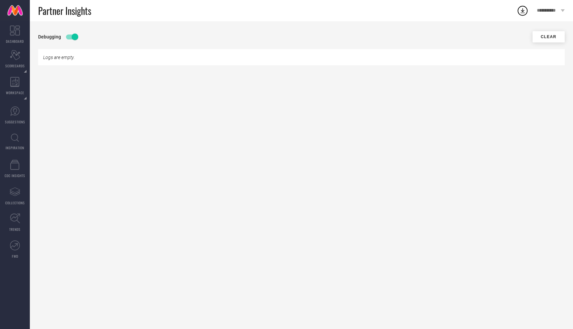
click at [90, 52] on div "Logs are empty." at bounding box center [301, 57] width 527 height 16
click at [80, 56] on div "Logs are empty." at bounding box center [301, 57] width 527 height 16
click at [72, 37] on span at bounding box center [72, 37] width 12 height 5
click at [0, 0] on input "checkbox" at bounding box center [0, 0] width 0 height 0
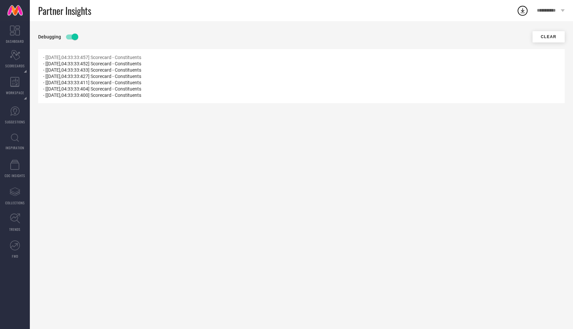
click at [45, 58] on span "- [[DATE],04:33:33:457] Scorecard - Constituents" at bounding box center [92, 57] width 98 height 5
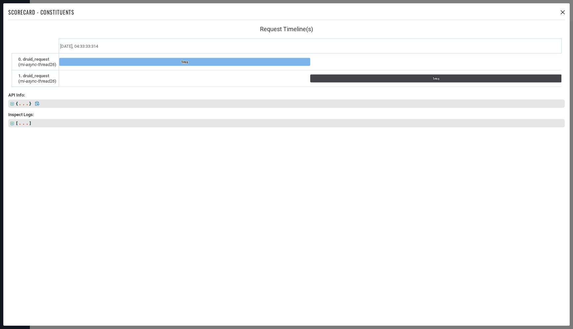
click at [14, 103] on icon at bounding box center [12, 104] width 4 height 4
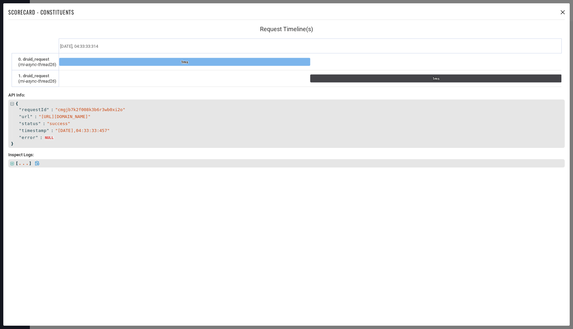
click at [13, 162] on icon at bounding box center [12, 164] width 4 height 4
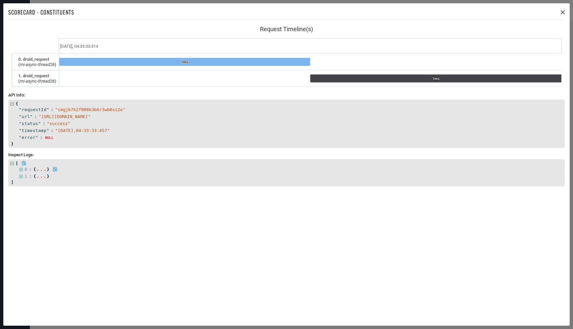
click at [21, 169] on icon at bounding box center [21, 170] width 4 height 4
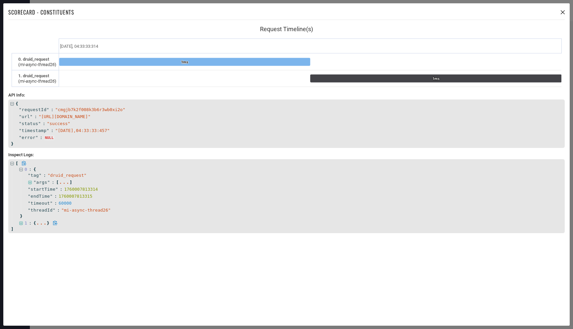
click at [21, 223] on icon at bounding box center [20, 223] width 3 height 3
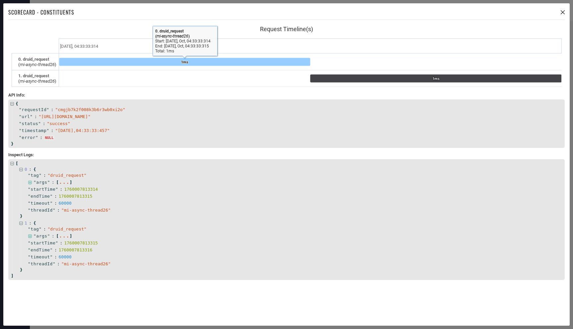
click at [109, 63] on rect at bounding box center [184, 62] width 251 height 8
click at [91, 101] on div "{ " requestId " : " cmgjb7k2f008k3b6r3wb0xi2o " " url " : " [URL][DOMAIN_NAME] …" at bounding box center [286, 123] width 553 height 45
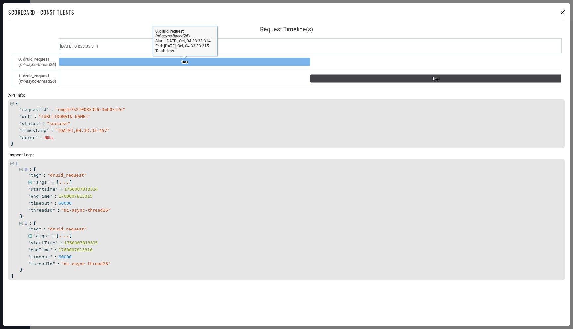
click at [564, 12] on icon at bounding box center [563, 12] width 4 height 4
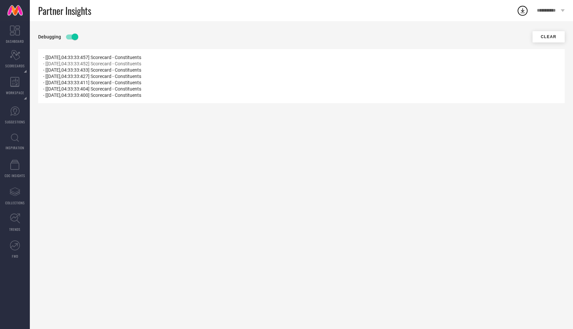
click at [44, 63] on span "- [[DATE],04:33:33:452] Scorecard - Constituents" at bounding box center [92, 63] width 98 height 5
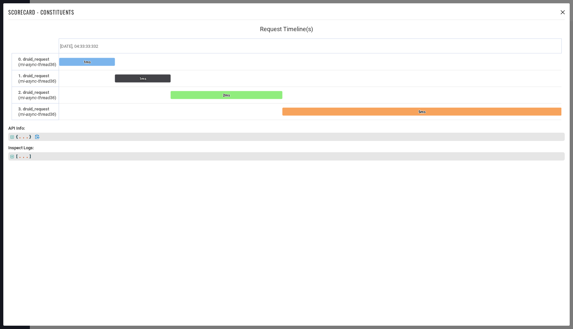
click at [12, 137] on icon at bounding box center [12, 137] width 4 height 4
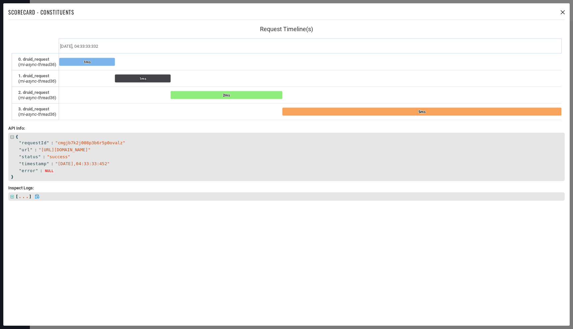
click at [12, 195] on icon at bounding box center [11, 196] width 3 height 3
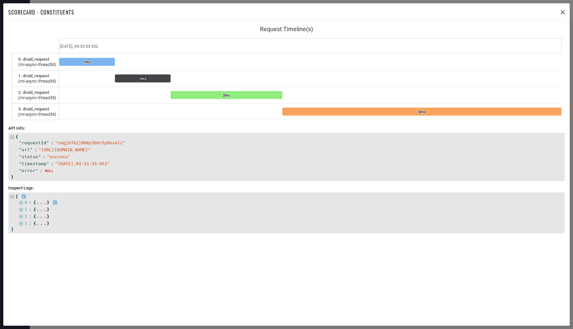
click at [22, 201] on icon at bounding box center [21, 203] width 4 height 4
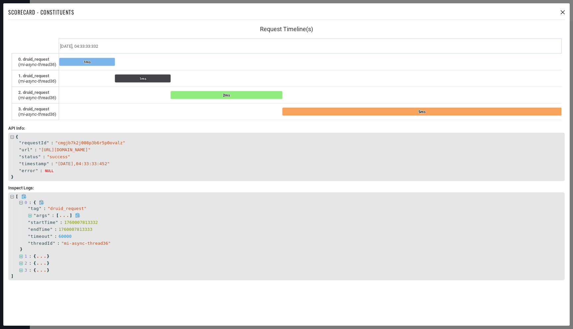
click at [30, 215] on icon at bounding box center [30, 216] width 4 height 4
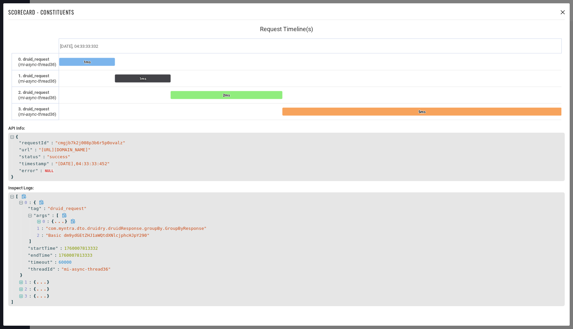
click at [38, 221] on icon at bounding box center [39, 222] width 4 height 4
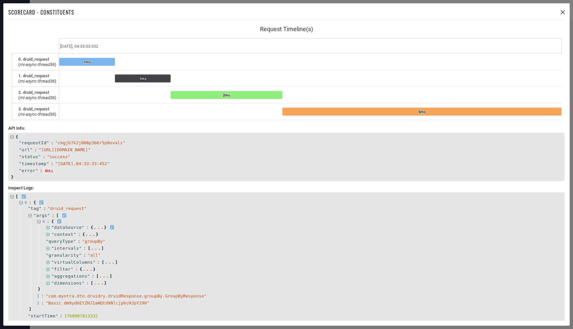
click at [49, 228] on icon at bounding box center [47, 227] width 3 height 3
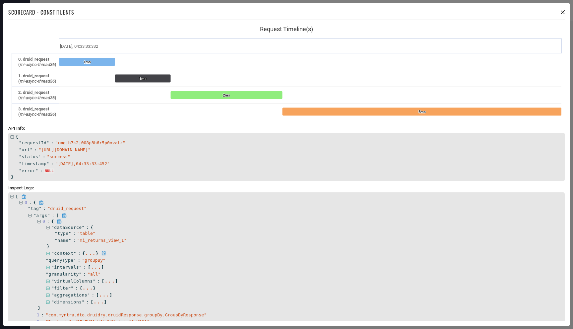
click at [48, 252] on icon at bounding box center [48, 254] width 4 height 4
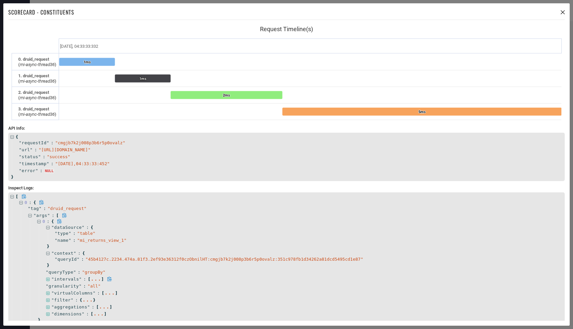
click at [47, 279] on icon at bounding box center [48, 279] width 4 height 4
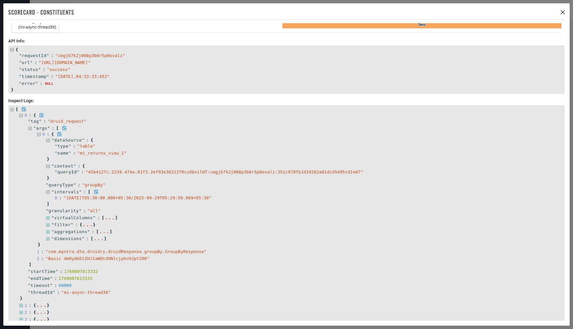
scroll to position [99, 0]
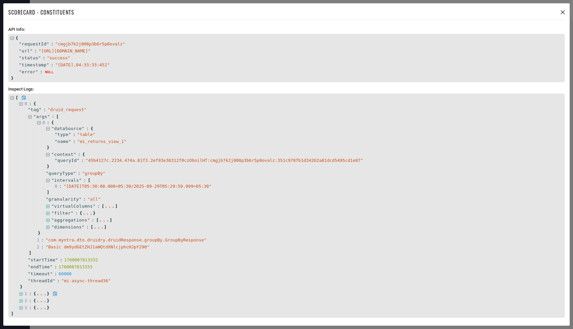
click at [22, 294] on icon at bounding box center [21, 294] width 4 height 4
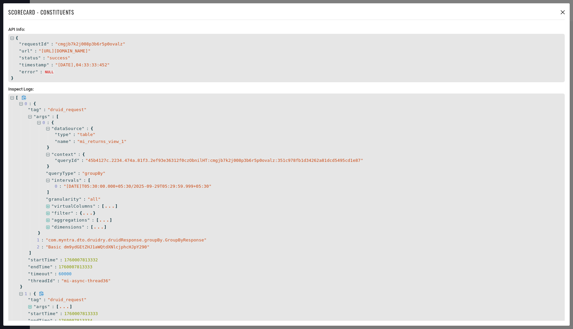
scroll to position [146, 0]
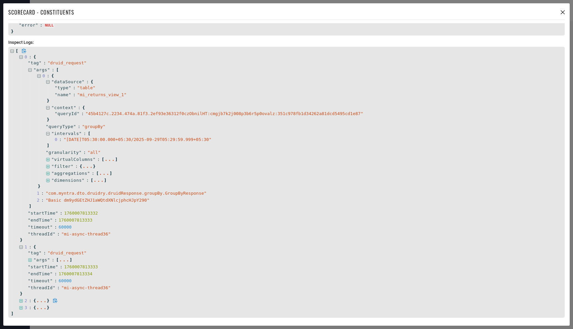
click at [22, 299] on icon at bounding box center [20, 300] width 3 height 3
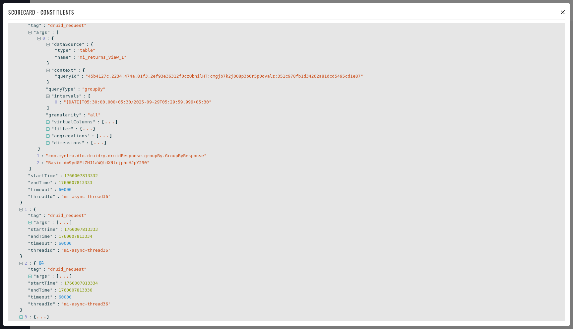
scroll to position [192, 0]
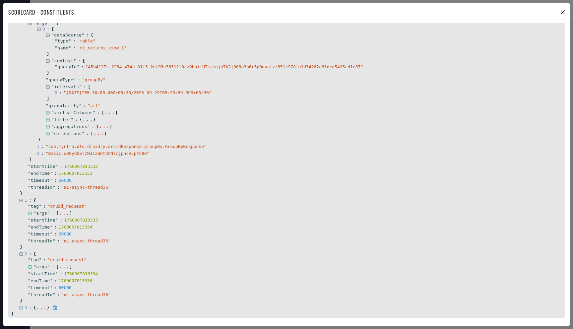
click at [21, 308] on icon at bounding box center [21, 308] width 4 height 4
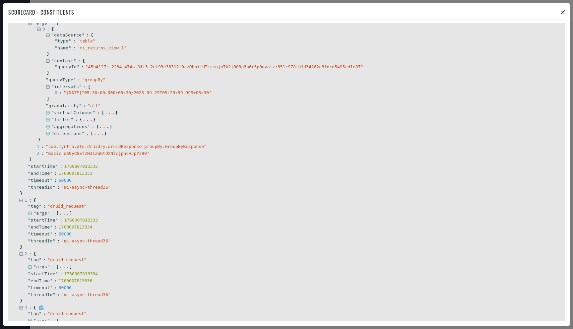
scroll to position [239, 0]
